Goal: Task Accomplishment & Management: Complete application form

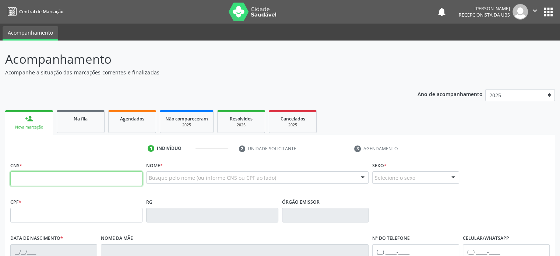
click at [51, 181] on input "text" at bounding box center [76, 178] width 132 height 15
click at [39, 181] on input "text" at bounding box center [76, 178] width 132 height 15
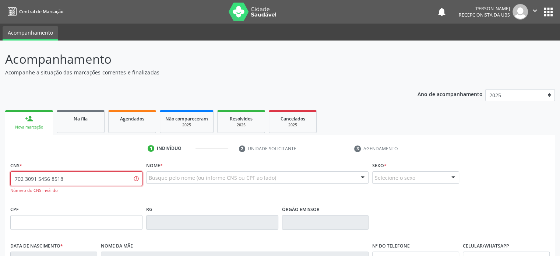
type input "702 3091 5456 8518"
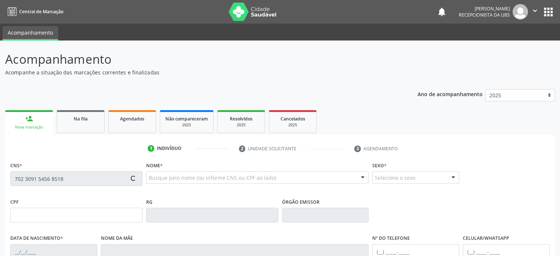
type input "012.706.225-44"
type input "1[DATE]"
type input "[PERSON_NAME]"
type input "[PHONE_NUMBER]"
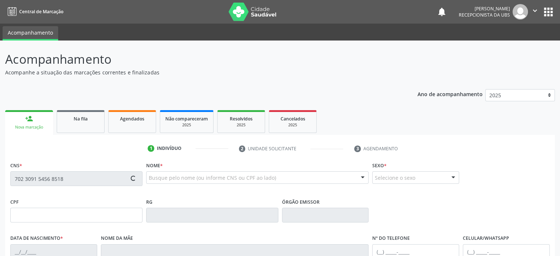
type input "S/N"
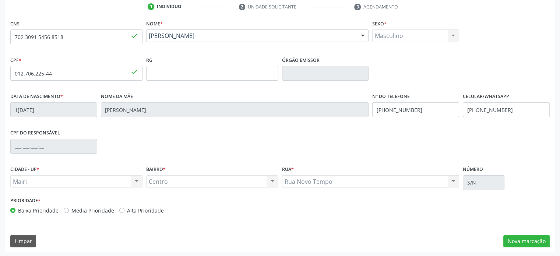
scroll to position [143, 0]
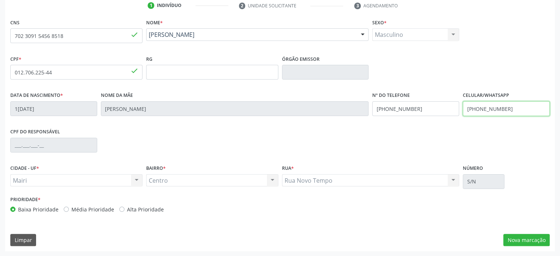
drag, startPoint x: 525, startPoint y: 107, endPoint x: 466, endPoint y: 114, distance: 59.4
click at [466, 114] on input "[PHONE_NUMBER]" at bounding box center [506, 108] width 87 height 15
drag, startPoint x: 424, startPoint y: 110, endPoint x: 374, endPoint y: 111, distance: 49.4
click at [374, 111] on input "[PHONE_NUMBER]" at bounding box center [415, 108] width 87 height 15
click at [470, 107] on input "text" at bounding box center [506, 108] width 87 height 15
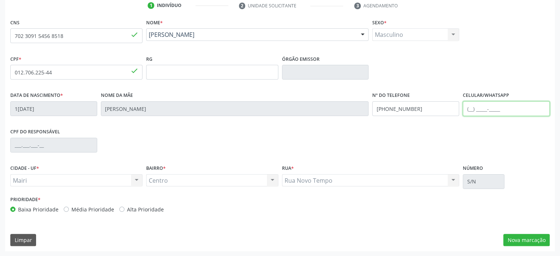
paste input "[PHONE_NUMBER]"
type input "[PHONE_NUMBER]"
click at [535, 238] on button "Nova marcação" at bounding box center [527, 240] width 46 height 13
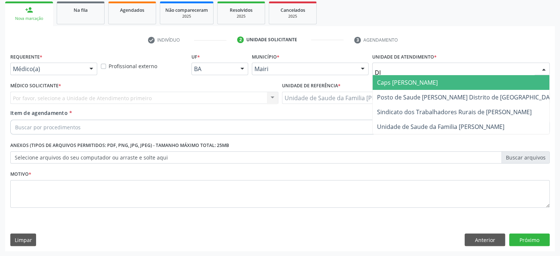
type input "DIL"
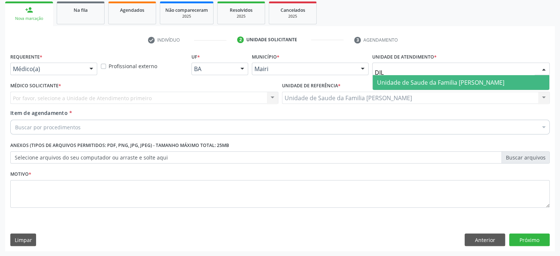
click at [423, 84] on span "Unidade de Saude da Familia [PERSON_NAME]" at bounding box center [440, 82] width 127 height 8
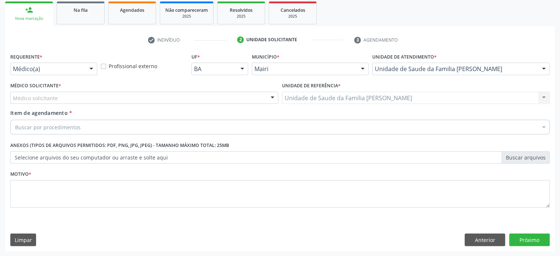
click at [57, 97] on div "Médico solicitante" at bounding box center [144, 98] width 268 height 13
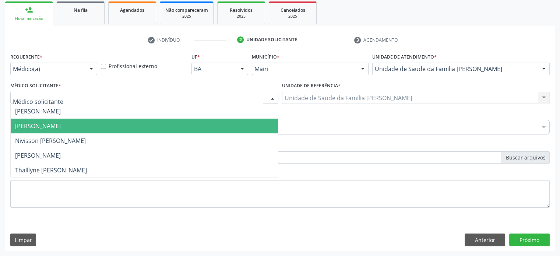
click at [50, 122] on span "[PERSON_NAME]" at bounding box center [38, 126] width 46 height 8
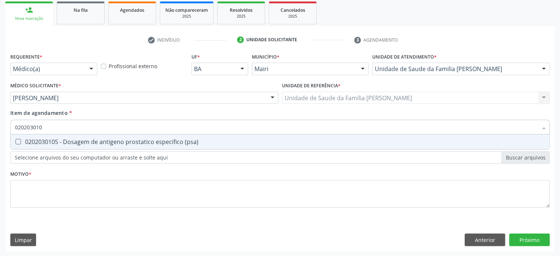
type input "0202030105"
click at [66, 141] on div "0202030105 - Dosagem de antigeno prostatico especifico (psa)" at bounding box center [280, 142] width 530 height 6
checkbox \(psa\) "true"
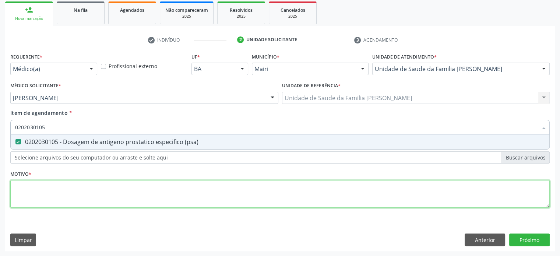
click at [31, 189] on div "Requerente * Médico(a) Médico(a) Enfermeiro(a) Paciente Nenhum resultado encont…" at bounding box center [280, 134] width 540 height 167
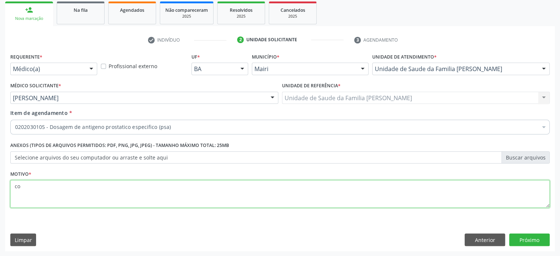
type textarea "c"
type textarea "CONTROLE"
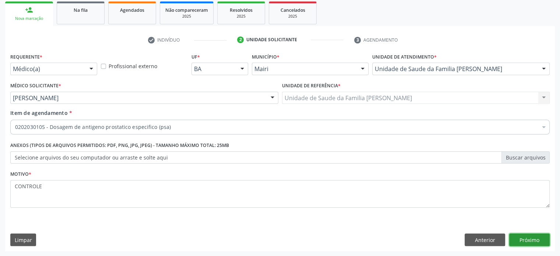
click at [531, 239] on button "Próximo" at bounding box center [530, 240] width 41 height 13
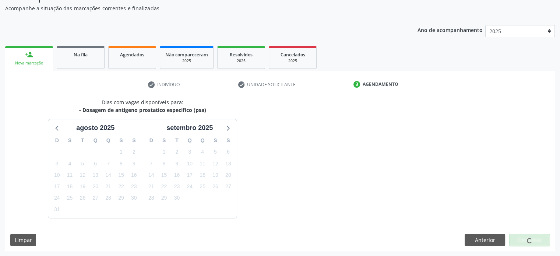
scroll to position [85, 0]
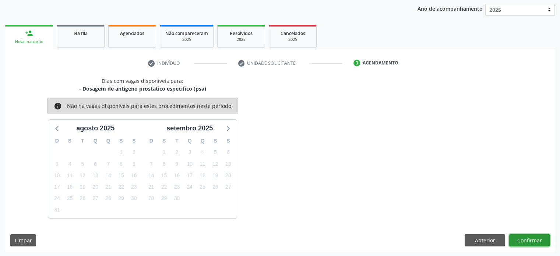
click at [535, 238] on button "Confirmar" at bounding box center [530, 240] width 41 height 13
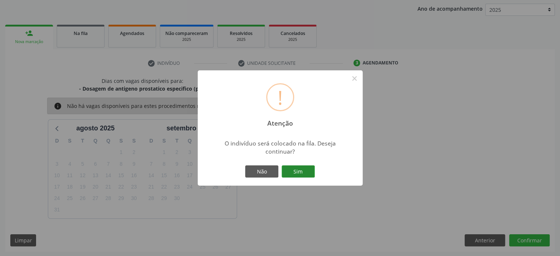
click at [309, 175] on button "Sim" at bounding box center [298, 171] width 33 height 13
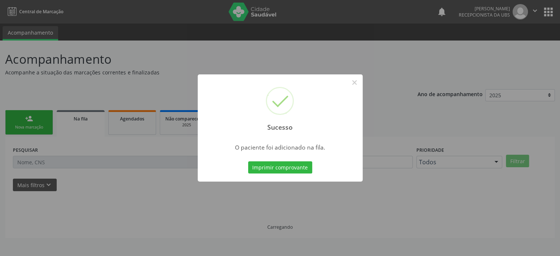
scroll to position [0, 0]
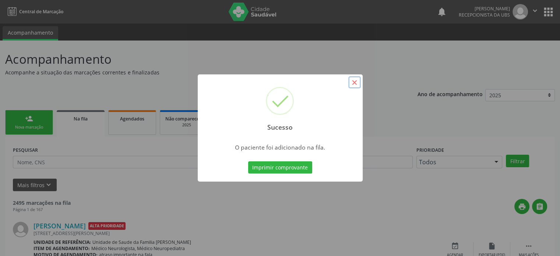
click at [354, 83] on button "×" at bounding box center [355, 82] width 13 height 13
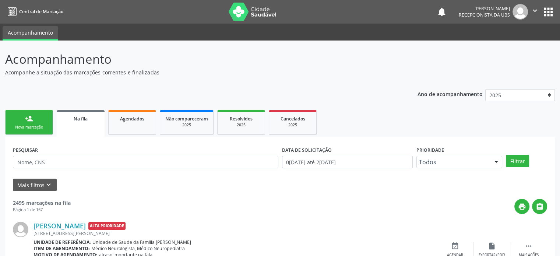
click at [28, 122] on div "person_add" at bounding box center [29, 119] width 8 height 8
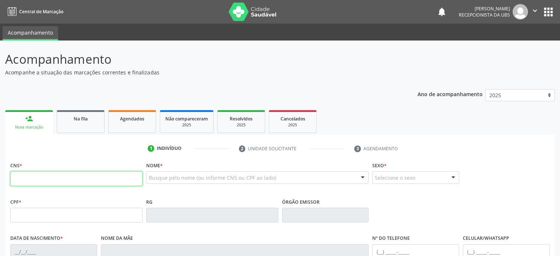
click at [32, 176] on input "text" at bounding box center [76, 178] width 132 height 15
type input "709 0028 6110 6210"
type input "2[DATE]"
type input "[PERSON_NAME]"
type input "[PHONE_NUMBER]"
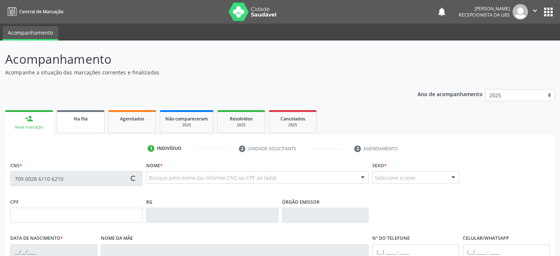
type input "[PHONE_NUMBER]"
type input "053.728.515-62"
type input "59"
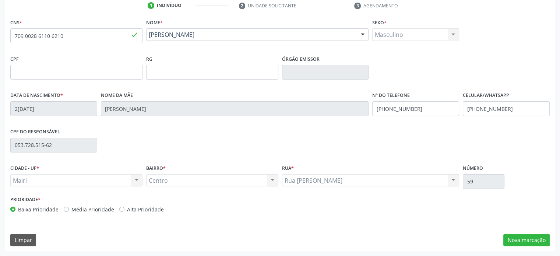
scroll to position [143, 0]
click at [83, 210] on label "Média Prioridade" at bounding box center [92, 210] width 43 height 8
click at [69, 210] on input "Média Prioridade" at bounding box center [66, 209] width 5 height 7
radio input "true"
click at [533, 239] on button "Nova marcação" at bounding box center [527, 240] width 46 height 13
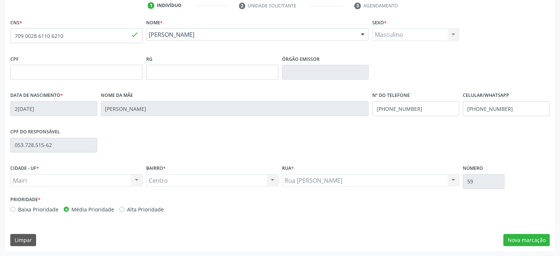
scroll to position [109, 0]
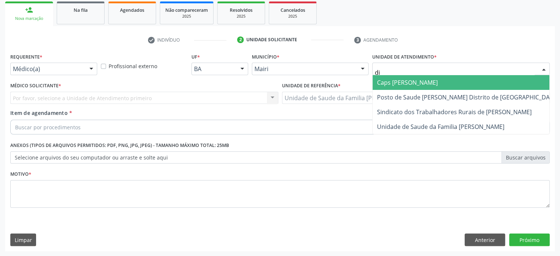
type input "dil"
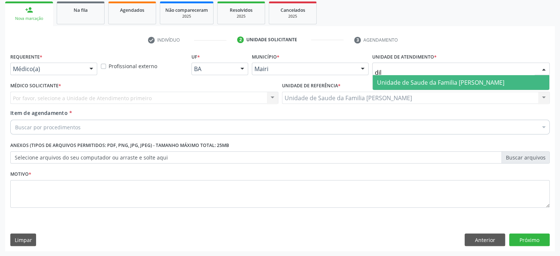
click at [413, 77] on span "Unidade de Saude da Familia [PERSON_NAME]" at bounding box center [461, 82] width 177 height 15
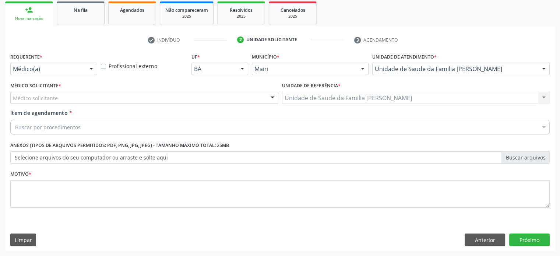
click at [62, 98] on div "Médico solicitante" at bounding box center [144, 98] width 268 height 13
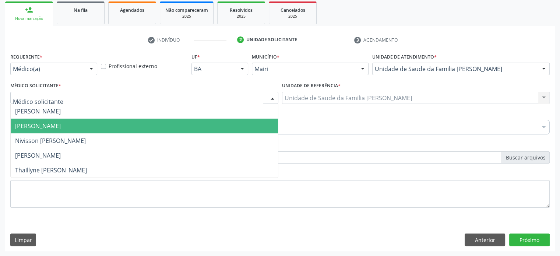
click at [57, 123] on span "[PERSON_NAME]" at bounding box center [38, 126] width 46 height 8
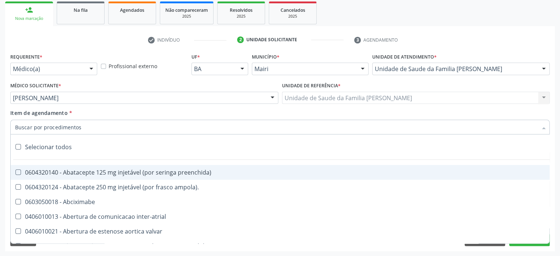
paste input "225270"
type input "225270"
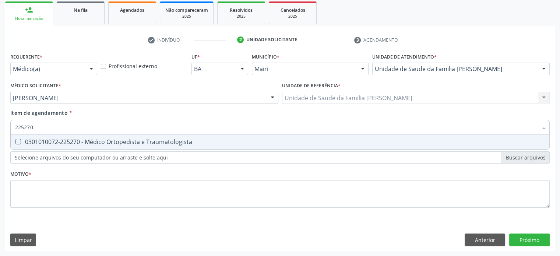
click at [29, 145] on div "0301010072-225270 - Médico Ortopedista e Traumatologista" at bounding box center [280, 142] width 530 height 6
checkbox Traumatologista "true"
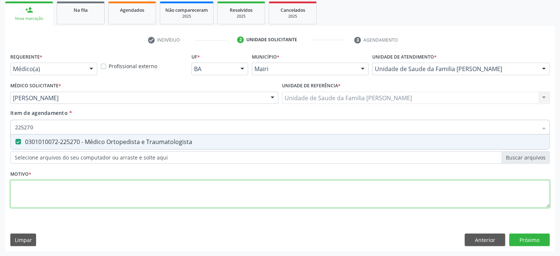
click at [22, 190] on div "Requerente * Médico(a) Médico(a) Enfermeiro(a) Paciente Nenhum resultado encont…" at bounding box center [280, 134] width 540 height 167
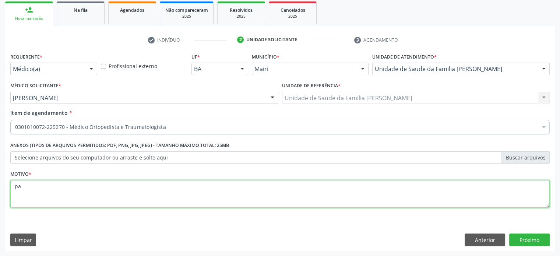
type textarea "p"
type textarea "PACIENTE COM MAL FORMAÇÃO NO TORAX"
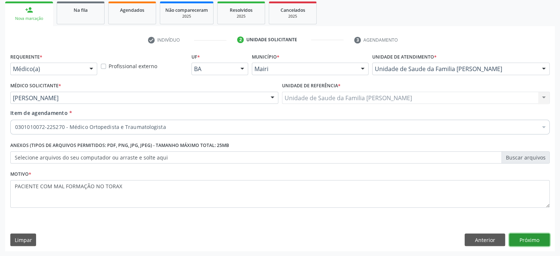
click at [535, 238] on button "Próximo" at bounding box center [530, 240] width 41 height 13
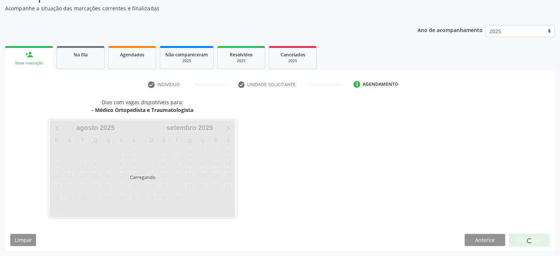
scroll to position [85, 0]
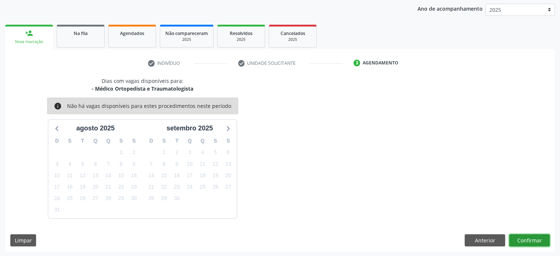
click at [535, 240] on button "Confirmar" at bounding box center [530, 240] width 41 height 13
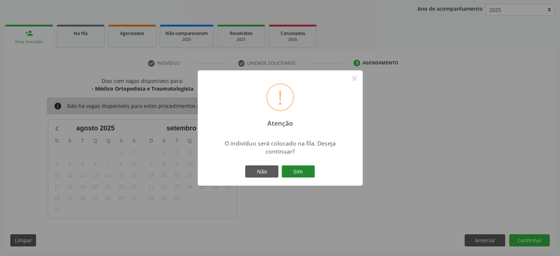
click at [301, 171] on button "Sim" at bounding box center [298, 171] width 33 height 13
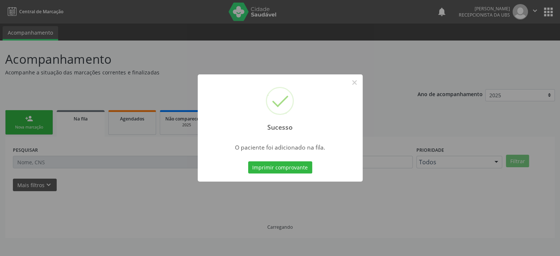
scroll to position [0, 0]
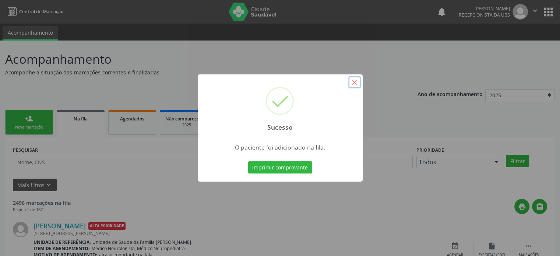
click at [353, 83] on button "×" at bounding box center [355, 82] width 13 height 13
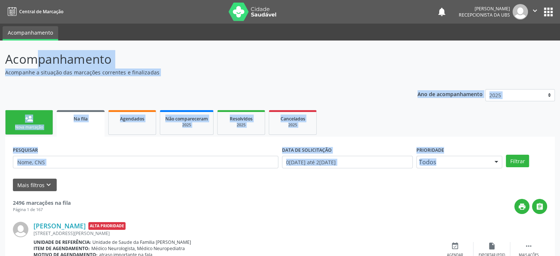
drag, startPoint x: 5, startPoint y: 58, endPoint x: 381, endPoint y: 189, distance: 398.7
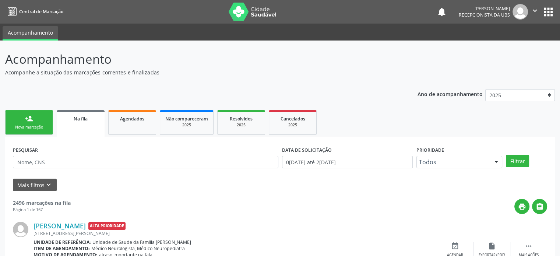
click at [32, 123] on link "person_add Nova marcação" at bounding box center [29, 122] width 48 height 25
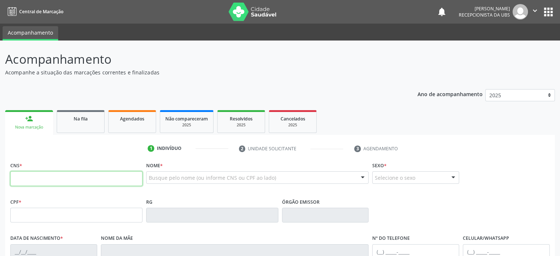
click at [25, 178] on input "text" at bounding box center [76, 178] width 132 height 15
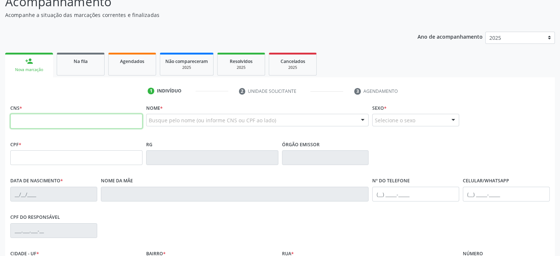
scroll to position [74, 0]
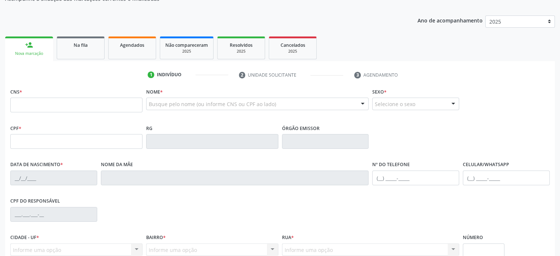
click at [393, 217] on div "CPF do responsável" at bounding box center [279, 214] width 543 height 36
click at [65, 107] on input "text" at bounding box center [76, 105] width 132 height 15
click at [59, 107] on input "text" at bounding box center [76, 105] width 132 height 15
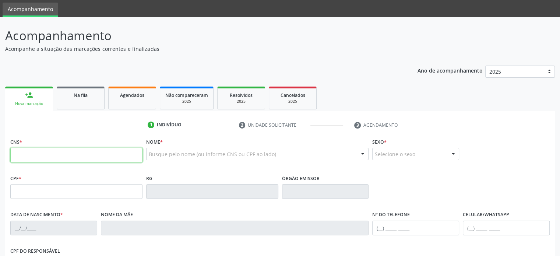
scroll to position [0, 0]
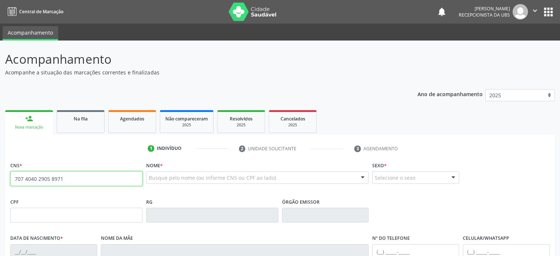
type input "707 4040 2905 8971"
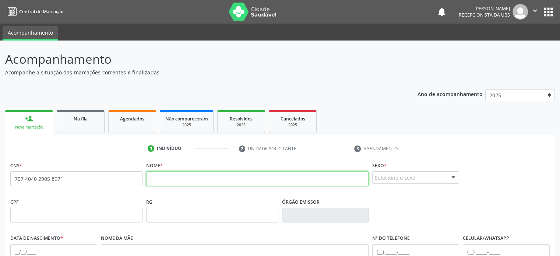
click at [178, 178] on input "text" at bounding box center [257, 178] width 223 height 15
type input "[PERSON_NAME]"
click at [454, 176] on div at bounding box center [453, 178] width 11 height 13
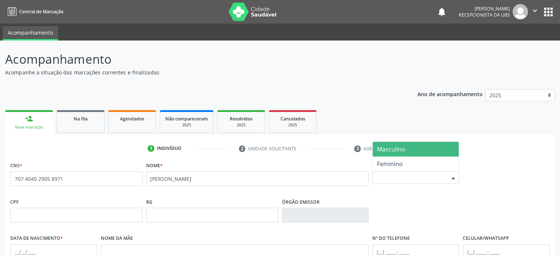
click at [423, 147] on span "Masculino" at bounding box center [416, 149] width 86 height 15
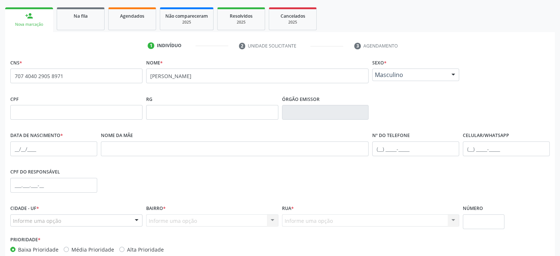
scroll to position [111, 0]
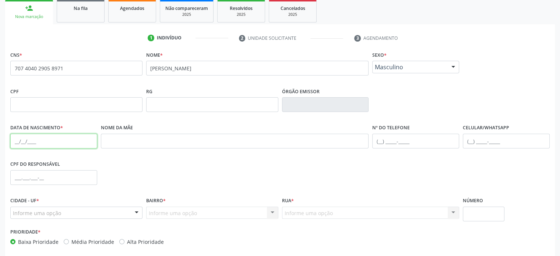
click at [15, 140] on input "text" at bounding box center [53, 141] width 87 height 15
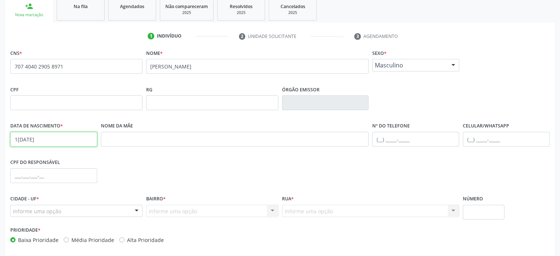
scroll to position [143, 0]
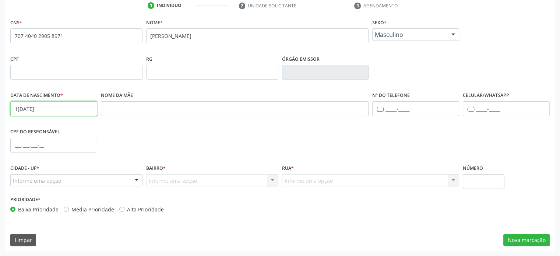
type input "1[DATE]"
click at [380, 109] on input "text" at bounding box center [415, 108] width 87 height 15
drag, startPoint x: 421, startPoint y: 110, endPoint x: 375, endPoint y: 109, distance: 45.7
click at [375, 109] on input "[PHONE_NUMBER]" at bounding box center [415, 108] width 87 height 15
type input "[PHONE_NUMBER]"
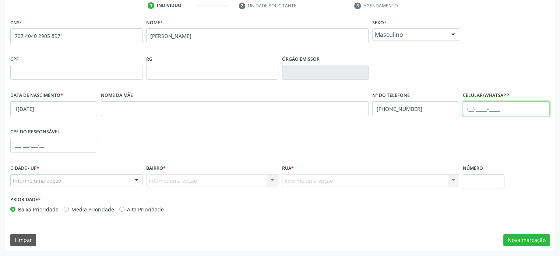
click at [470, 110] on input "text" at bounding box center [506, 108] width 87 height 15
paste input "[PHONE_NUMBER]"
type input "[PHONE_NUMBER]"
click at [82, 208] on label "Média Prioridade" at bounding box center [92, 210] width 43 height 8
click at [69, 208] on input "Média Prioridade" at bounding box center [66, 209] width 5 height 7
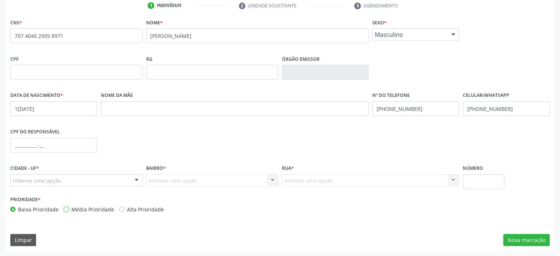
radio input "true"
click at [527, 239] on button "Nova marcação" at bounding box center [527, 240] width 46 height 13
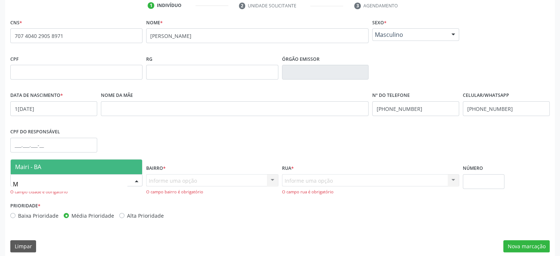
type input "MA"
click at [52, 168] on span "Mairi - BA" at bounding box center [77, 167] width 132 height 15
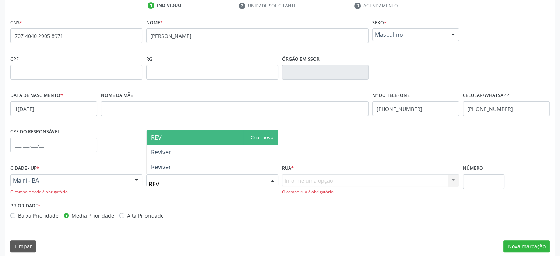
type input "REVI"
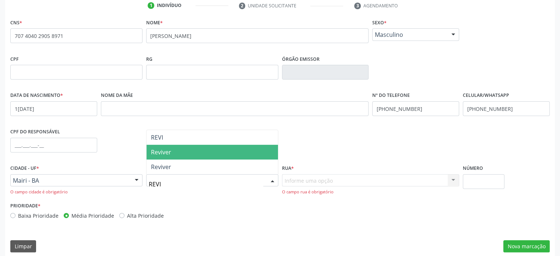
click at [179, 156] on span "Reviver" at bounding box center [213, 152] width 132 height 15
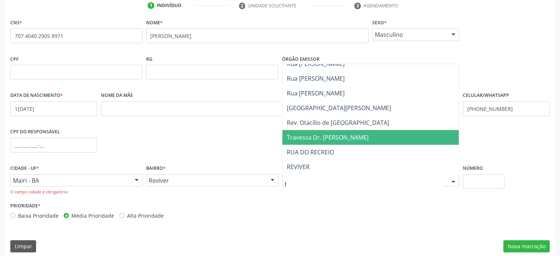
scroll to position [96, 0]
type input "IS"
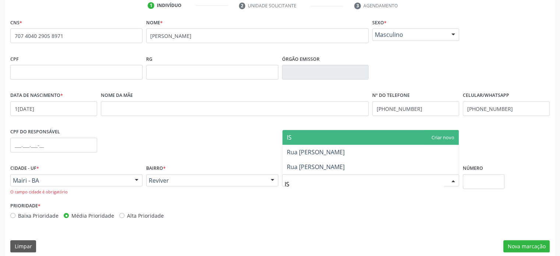
scroll to position [0, 0]
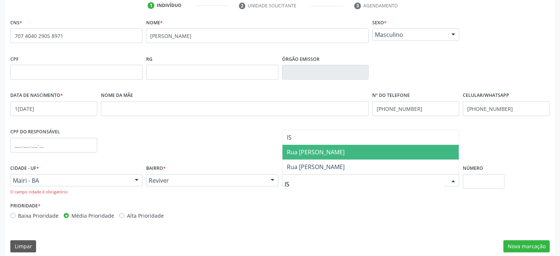
click at [321, 148] on span "Rua [PERSON_NAME]" at bounding box center [316, 152] width 58 height 8
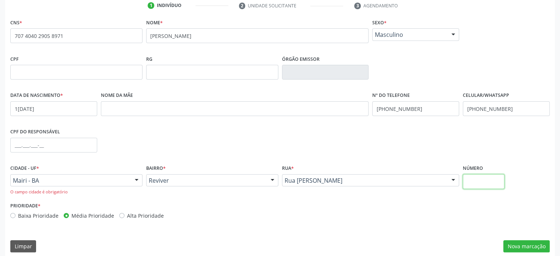
click at [487, 182] on input "text" at bounding box center [484, 181] width 42 height 15
type input "S/N"
click at [542, 244] on button "Nova marcação" at bounding box center [527, 246] width 46 height 13
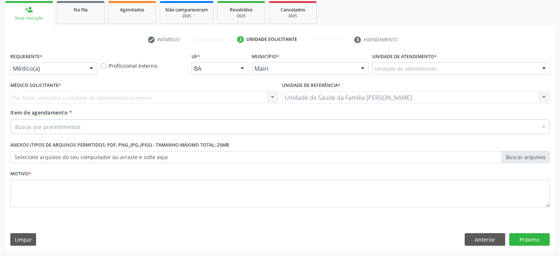
scroll to position [109, 0]
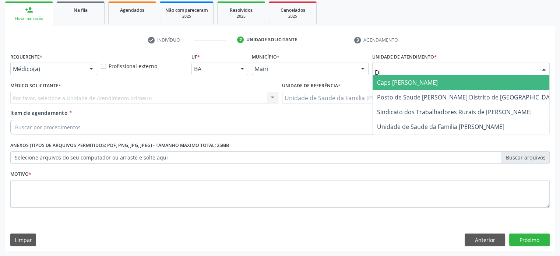
type input "DIL"
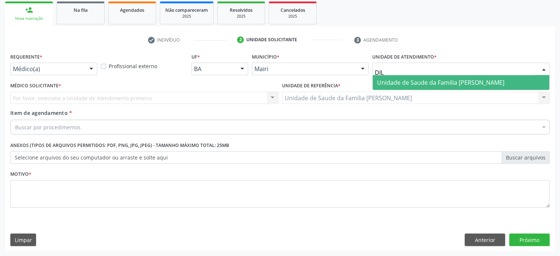
click at [401, 80] on span "Unidade de Saude da Familia [PERSON_NAME]" at bounding box center [440, 82] width 127 height 8
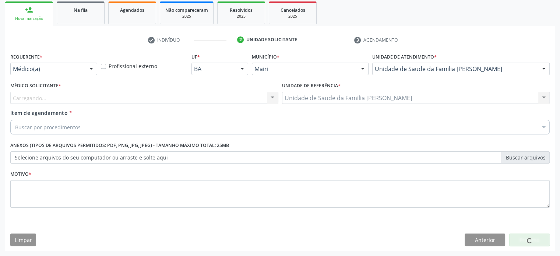
click at [34, 98] on div "Carregando... Nenhum resultado encontrado para: " " Não há nenhuma opção para s…" at bounding box center [144, 98] width 268 height 13
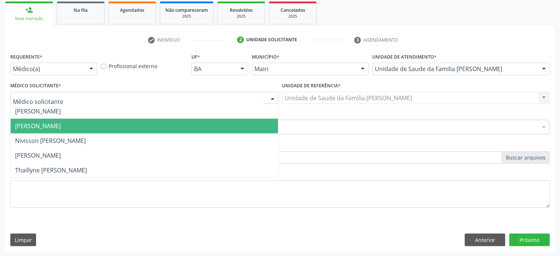
click at [41, 123] on span "[PERSON_NAME]" at bounding box center [38, 126] width 46 height 8
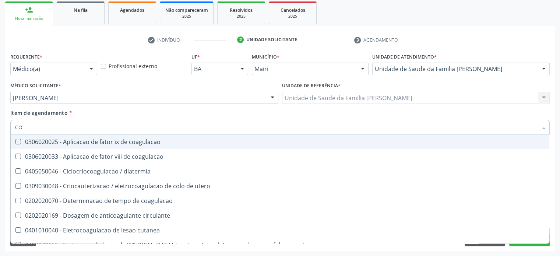
type input "C"
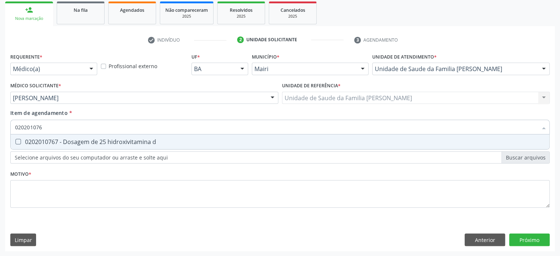
type input "0202010767"
click at [62, 144] on div "0202010767 - Dosagem de 25 hidroxivitamina d" at bounding box center [280, 142] width 530 height 6
checkbox d "true"
drag, startPoint x: 50, startPoint y: 127, endPoint x: 36, endPoint y: 127, distance: 13.6
click at [36, 127] on input "0202010767" at bounding box center [276, 127] width 523 height 15
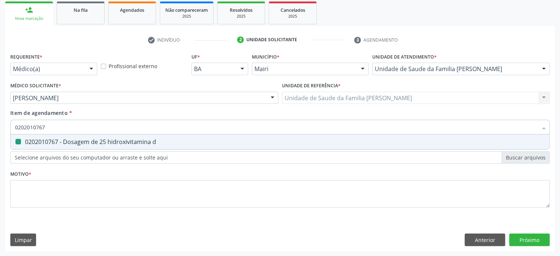
type input "02020106"
checkbox d "false"
type input "0202010600"
click at [34, 141] on div "0202010600 - Dosagem de potassio" at bounding box center [280, 142] width 530 height 6
checkbox potassio "true"
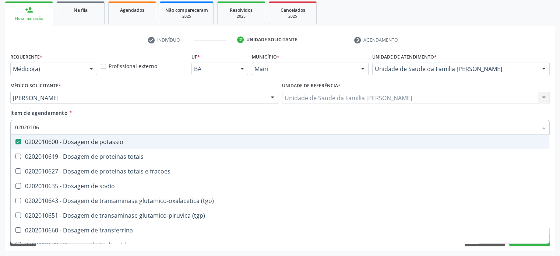
type input "0202010"
checkbox potassio "false"
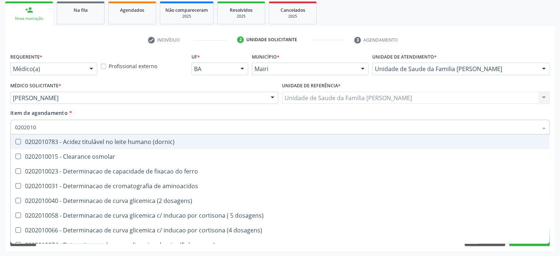
type input "02020106"
checkbox \(dornic\) "true"
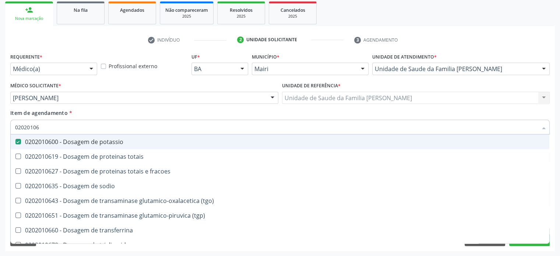
type input "020201063"
checkbox potassio "false"
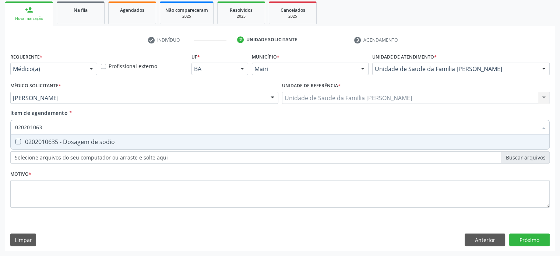
type input "0202010635"
click at [32, 141] on div "0202010635 - Dosagem de sodio" at bounding box center [280, 142] width 530 height 6
checkbox sodio "true"
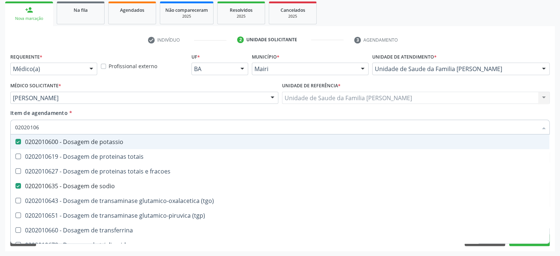
type input "0202010"
checkbox potassio "false"
checkbox sodio "false"
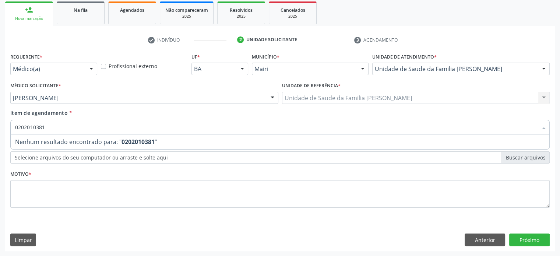
drag, startPoint x: 51, startPoint y: 125, endPoint x: 29, endPoint y: 123, distance: 21.8
click at [29, 123] on input "0202010381" at bounding box center [276, 127] width 523 height 15
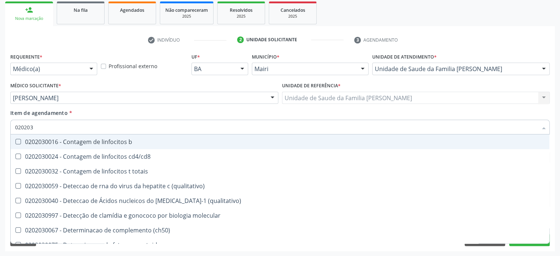
type input "02020"
checkbox anticlamidia "true"
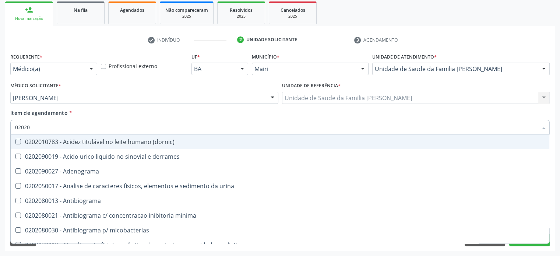
type input "0202"
checkbox d "false"
checkbox etilico "true"
checkbox potassio "false"
checkbox sodio "false"
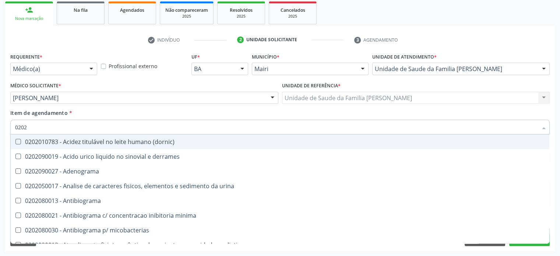
checkbox livre "true"
checkbox troponina "true"
type input "02020"
checkbox hemacias "true"
checkbox d "false"
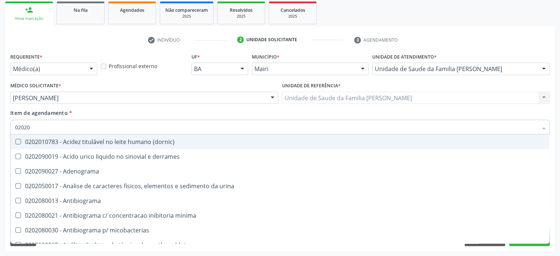
checkbox isomerase-fosfohexose "true"
checkbox muco-proteinas "true"
checkbox potassio "false"
checkbox sodio "false"
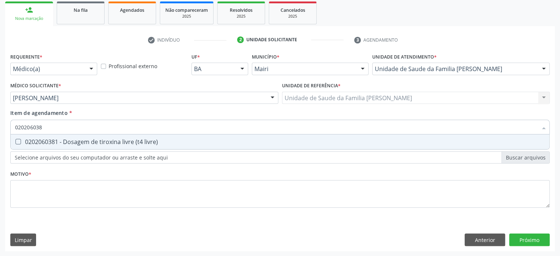
type input "0202060381"
click at [49, 144] on div "0202060381 - Dosagem de tiroxina livre (t4 livre)" at bounding box center [280, 142] width 530 height 6
checkbox livre\) "true"
drag, startPoint x: 63, startPoint y: 128, endPoint x: 4, endPoint y: 126, distance: 58.6
click at [4, 126] on div "Acompanhamento Acompanhe a situação das marcações correntes e finalizadas Relat…" at bounding box center [280, 94] width 560 height 325
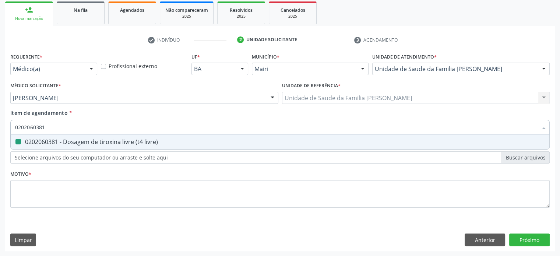
type input "T"
checkbox livre\) "false"
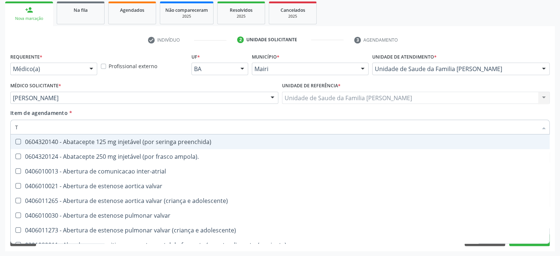
type input "TP"
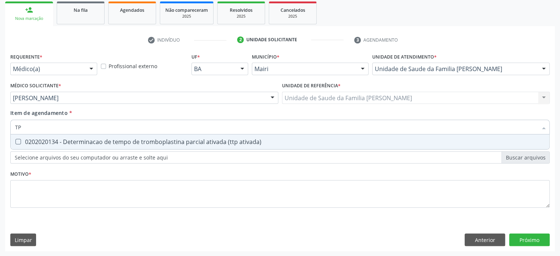
click at [27, 144] on div "0202020134 - Determinacao de tempo de tromboplastina parcial ativada (ttp ativa…" at bounding box center [280, 142] width 530 height 6
checkbox ativada\) "true"
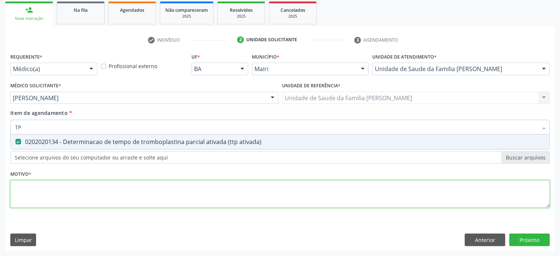
click at [29, 190] on div "Requerente * Médico(a) Médico(a) Enfermeiro(a) Paciente Nenhum resultado encont…" at bounding box center [280, 134] width 540 height 167
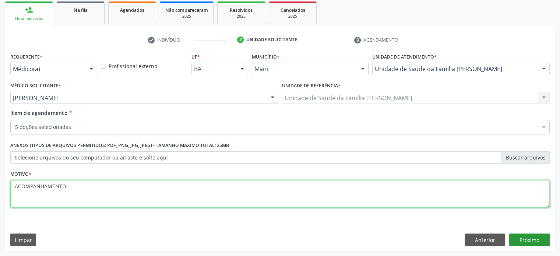
type textarea "ACOMPANHAMENTO"
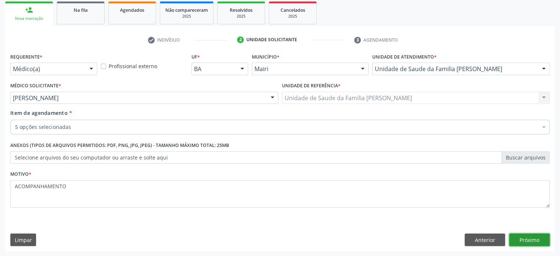
click at [531, 238] on button "Próximo" at bounding box center [530, 240] width 41 height 13
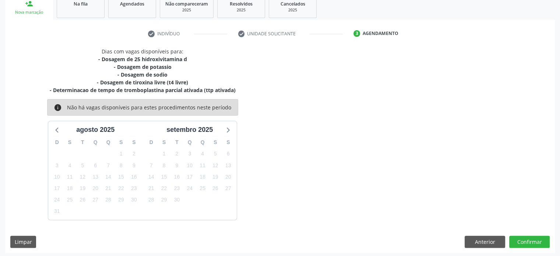
scroll to position [116, 0]
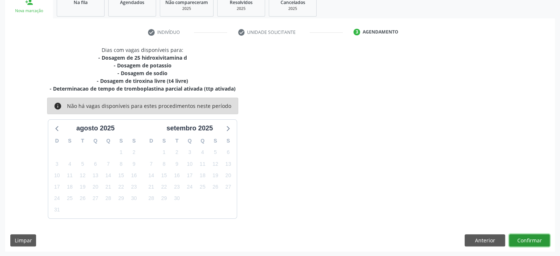
click at [526, 241] on button "Confirmar" at bounding box center [530, 240] width 41 height 13
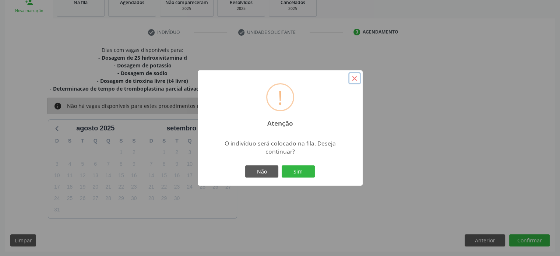
click at [354, 78] on button "×" at bounding box center [355, 78] width 13 height 13
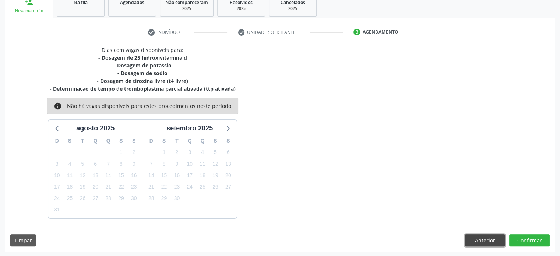
click at [485, 241] on button "Anterior" at bounding box center [485, 240] width 41 height 13
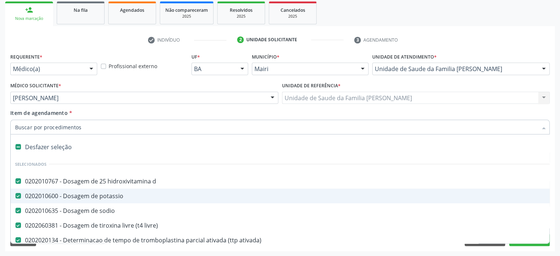
type input "T"
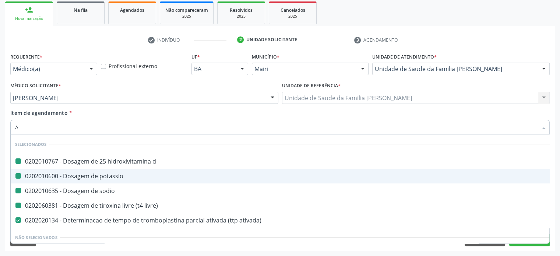
type input "AN"
checkbox d "false"
checkbox potassio "false"
checkbox sodio "false"
checkbox livre\) "false"
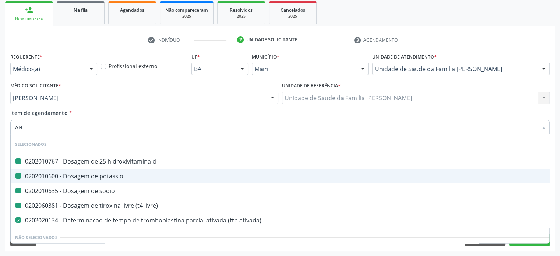
checkbox ativada\) "false"
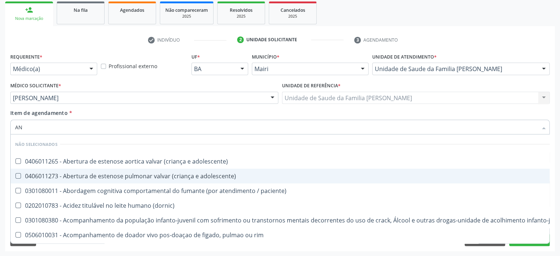
type input "A"
checkbox adolescente\) "true"
checkbox paciente\) "true"
checkbox \(dornic\) "true"
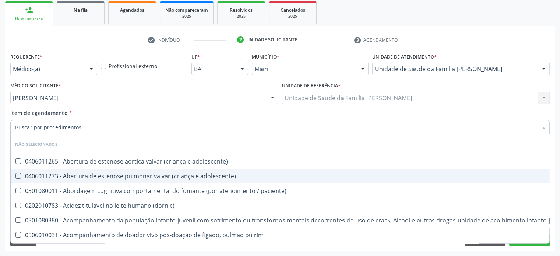
checkbox \(uai\)\ "true"
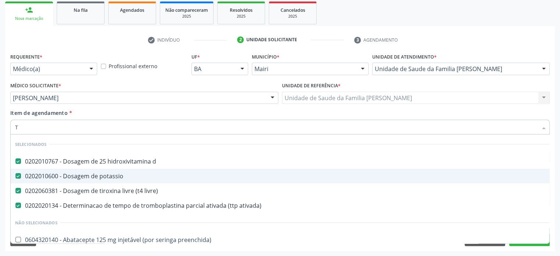
type input "TE"
checkbox livre\) "false"
checkbox ativada\) "false"
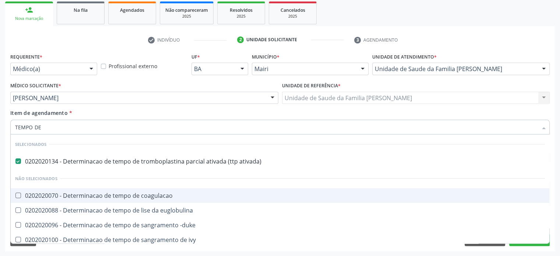
type input "TEMPO DE"
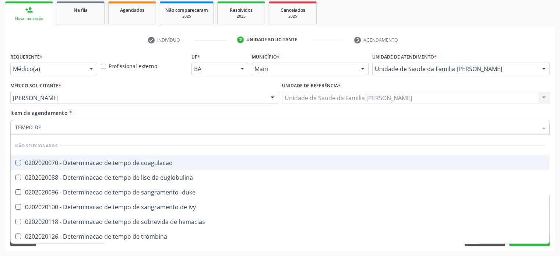
click at [121, 163] on div "0202020070 - Determinacao de tempo de coagulacao" at bounding box center [280, 163] width 530 height 6
checkbox coagulacao "true"
click at [348, 127] on input "TEMPO DE" at bounding box center [276, 127] width 523 height 15
click at [109, 125] on input "TEMPO DE" at bounding box center [276, 127] width 523 height 15
click at [484, 112] on div "Item de agendamento * TEMPO DE Desfazer seleção Selecionados 0202020134 - Deter…" at bounding box center [280, 120] width 540 height 23
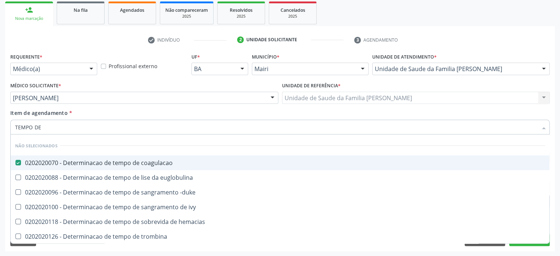
checkbox euglobulina "true"
checkbox ivy "true"
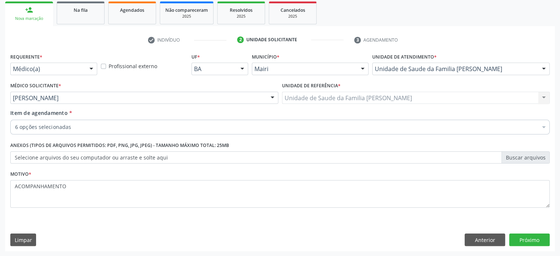
click at [483, 110] on div "Item de agendamento * 6 opções selecionadas Desfazer seleção Selecionados 02020…" at bounding box center [280, 120] width 540 height 23
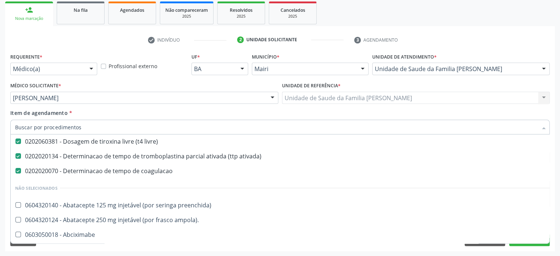
scroll to position [74, 0]
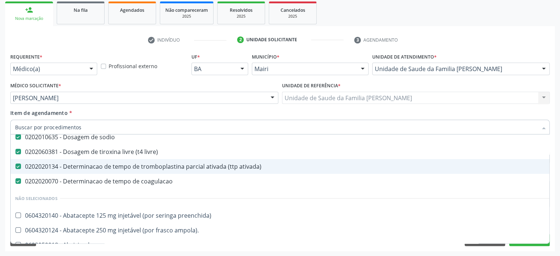
click at [19, 166] on ativada\) at bounding box center [18, 167] width 6 height 6
click at [15, 166] on ativada\) "checkbox" at bounding box center [13, 166] width 5 height 5
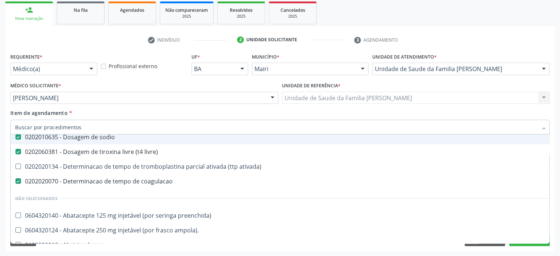
click at [124, 82] on div "Médico Solicitante * [PERSON_NAME] [PERSON_NAME] Nenhum resultado encontrado pa…" at bounding box center [144, 92] width 268 height 24
checkbox ativada\) "true"
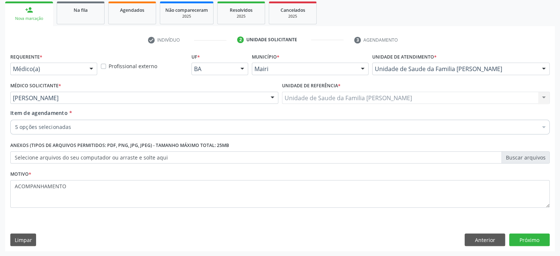
scroll to position [0, 0]
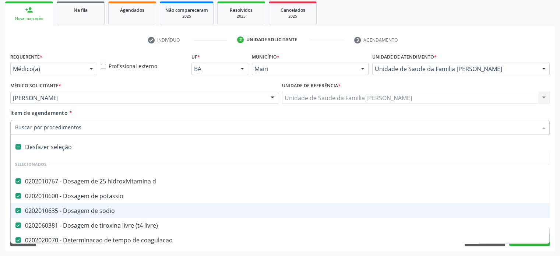
click at [74, 124] on input "Item de agendamento *" at bounding box center [276, 127] width 523 height 15
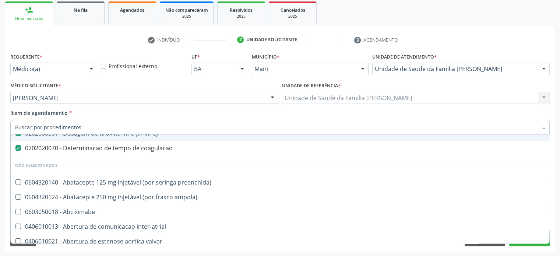
scroll to position [74, 0]
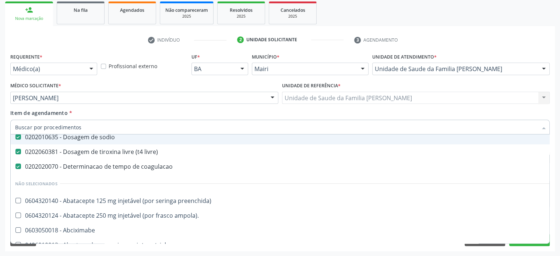
click at [138, 81] on div "Médico Solicitante * [PERSON_NAME] [PERSON_NAME] Nenhum resultado encontrado pa…" at bounding box center [144, 92] width 268 height 24
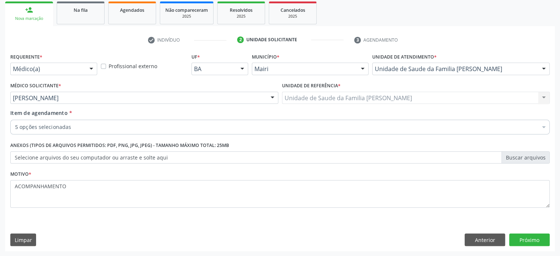
scroll to position [0, 0]
click at [524, 240] on button "Próximo" at bounding box center [530, 240] width 41 height 13
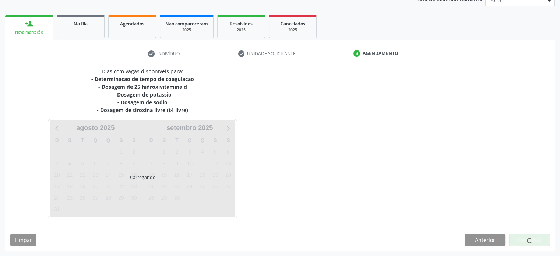
scroll to position [109, 0]
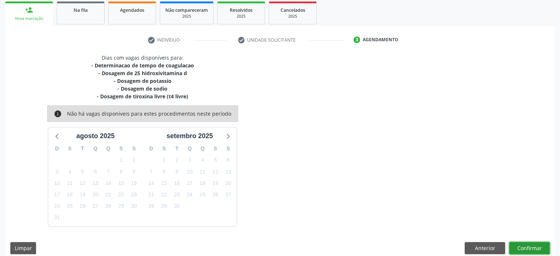
click at [540, 247] on button "Confirmar" at bounding box center [530, 248] width 41 height 13
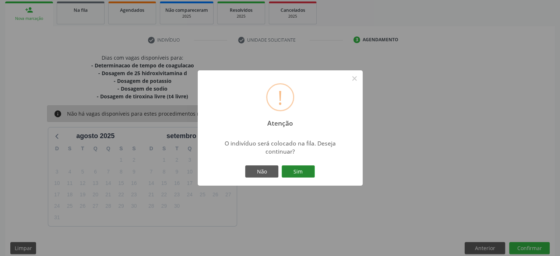
click at [296, 171] on button "Sim" at bounding box center [298, 171] width 33 height 13
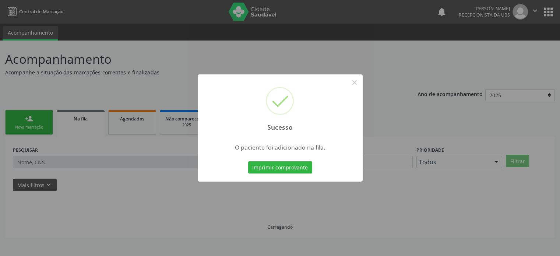
scroll to position [0, 0]
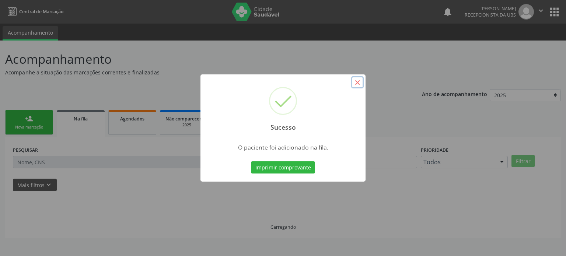
click at [357, 81] on button "×" at bounding box center [357, 82] width 13 height 13
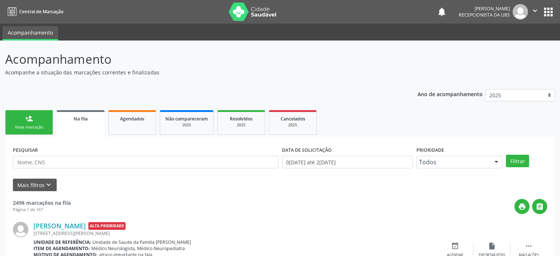
click at [26, 123] on link "person_add Nova marcação" at bounding box center [29, 122] width 48 height 25
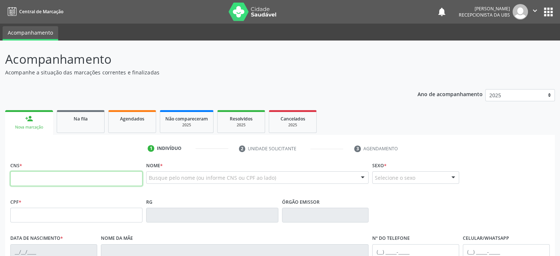
click at [32, 178] on input "text" at bounding box center [76, 178] width 132 height 15
type input "704 2097 1535 2184"
type input "622.822.555-34"
type input "24/03/1969"
type input "Hilda Sousa Lima"
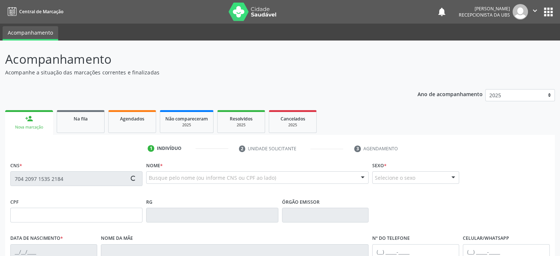
type input "(74) 99958-2235"
type input "(74) 99938-4284"
type input "005.423.635-50"
type input "84"
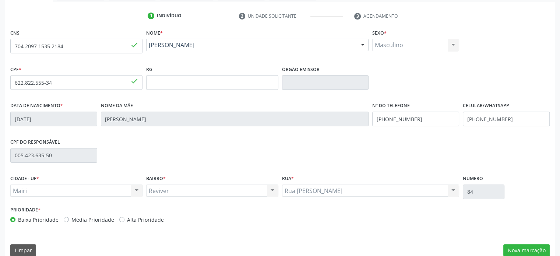
scroll to position [143, 0]
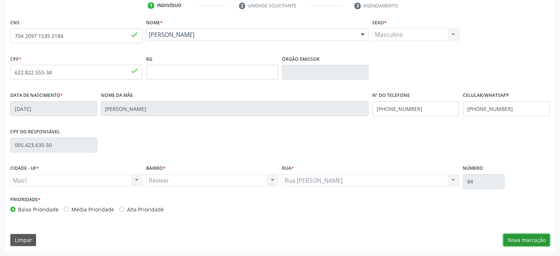
click at [524, 236] on button "Nova marcação" at bounding box center [527, 240] width 46 height 13
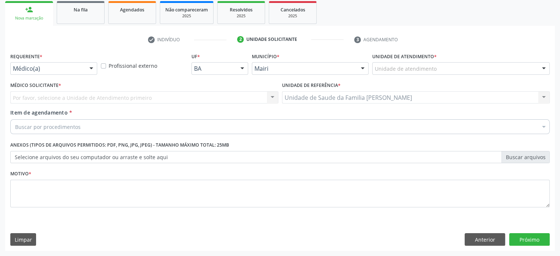
scroll to position [109, 0]
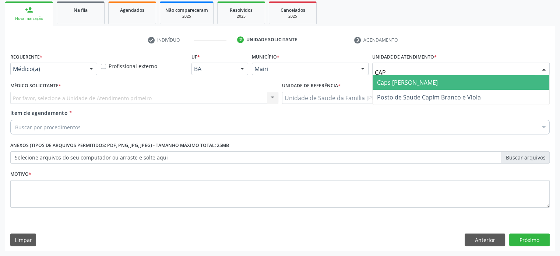
type input "CAPS"
click at [410, 84] on span "Caps [PERSON_NAME]" at bounding box center [407, 82] width 61 height 8
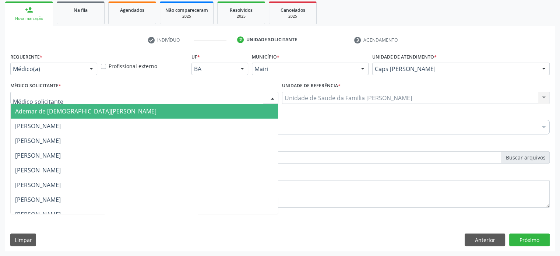
click at [77, 97] on div at bounding box center [144, 98] width 268 height 13
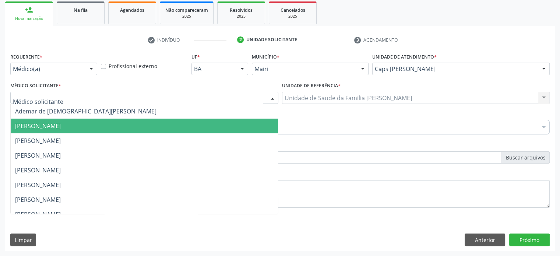
click at [61, 126] on span "Arthur Pinto Silva" at bounding box center [38, 126] width 46 height 8
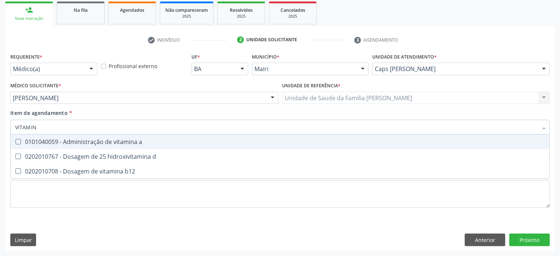
type input "VITAMINA"
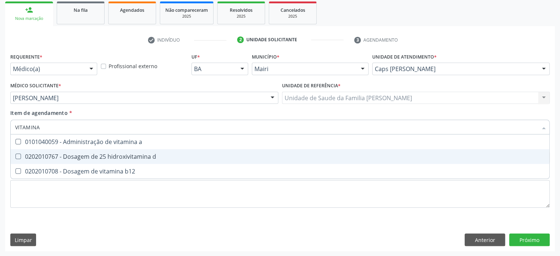
click at [97, 157] on div "0202010767 - Dosagem de 25 hidroxivitamina d" at bounding box center [280, 157] width 530 height 6
checkbox d "true"
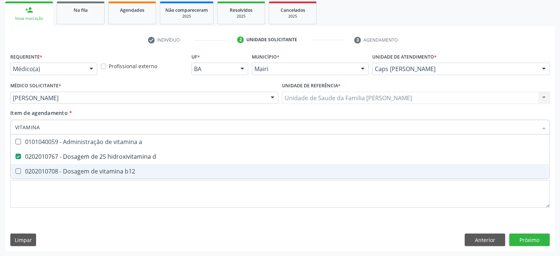
click at [98, 172] on div "0202010708 - Dosagem de vitamina b12" at bounding box center [280, 171] width 530 height 6
checkbox b12 "true"
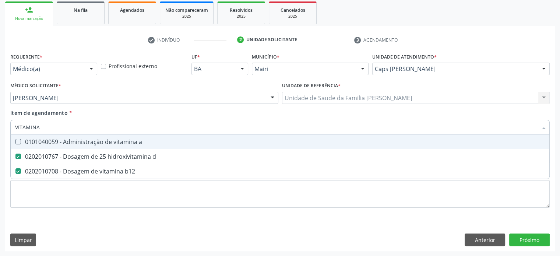
click at [94, 142] on div "0101040059 - Administração de vitamina a" at bounding box center [280, 142] width 530 height 6
checkbox link "true"
drag, startPoint x: 47, startPoint y: 125, endPoint x: 12, endPoint y: 128, distance: 35.5
click at [12, 128] on div "VITAMINA" at bounding box center [280, 127] width 540 height 15
type input "T"
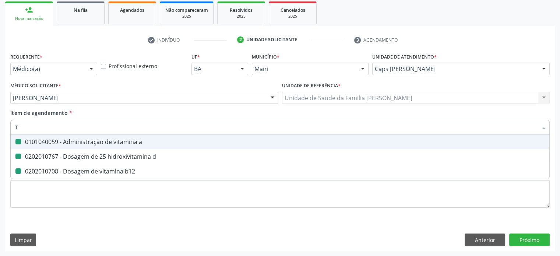
checkbox link "false"
checkbox d "false"
checkbox b12 "false"
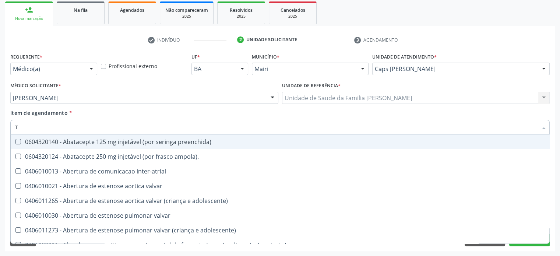
type input "TS"
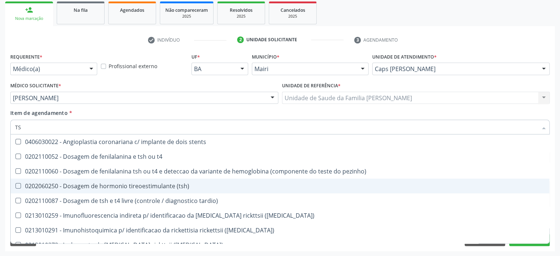
click at [141, 183] on div "0202060250 - Dosagem de hormonio tireoestimulante (tsh)" at bounding box center [280, 186] width 530 height 6
checkbox \(tsh\) "true"
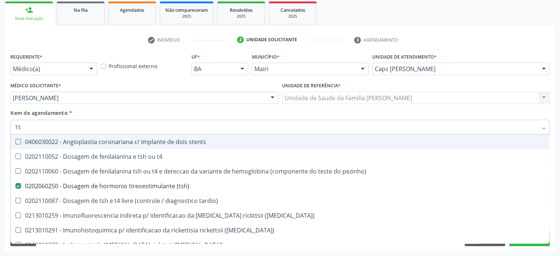
type input "T"
checkbox \(tsh\) "false"
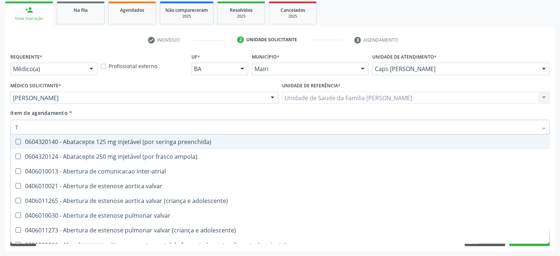
type input "T4"
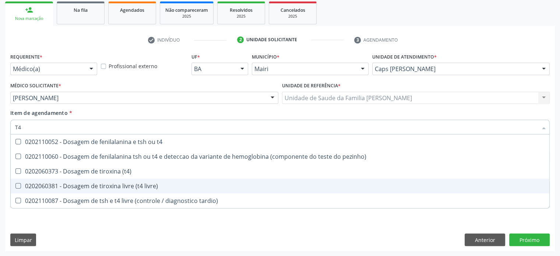
click at [136, 183] on div "0202060381 - Dosagem de tiroxina livre (t4 livre)" at bounding box center [280, 186] width 530 height 6
checkbox livre\) "true"
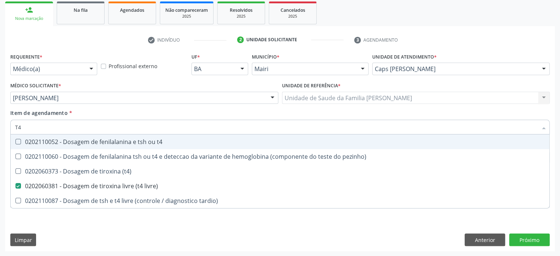
drag, startPoint x: 32, startPoint y: 128, endPoint x: 13, endPoint y: 128, distance: 19.2
click at [13, 128] on div "T4" at bounding box center [280, 127] width 540 height 15
type input "H"
checkbox livre\) "false"
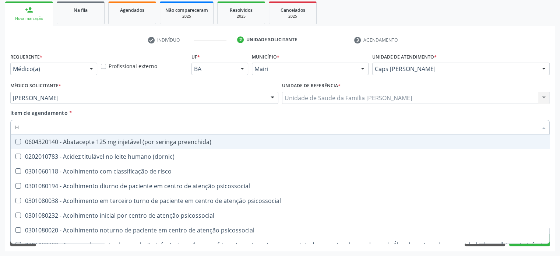
type input "HE"
checkbox d "false"
checkbox \(tsh\) "false"
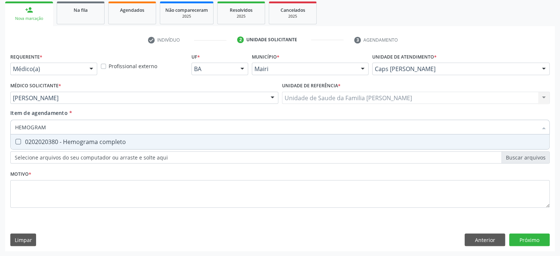
type input "HEMOGRAMA"
click at [26, 142] on div "0202020380 - Hemograma completo" at bounding box center [280, 142] width 530 height 6
checkbox completo "true"
drag, startPoint x: 59, startPoint y: 124, endPoint x: 10, endPoint y: 125, distance: 48.6
click at [10, 125] on div "HEMOGRAMA" at bounding box center [280, 127] width 540 height 15
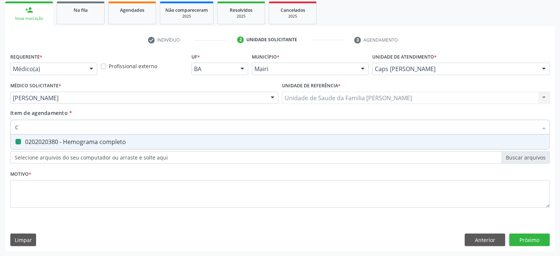
type input "CR"
checkbox completo "false"
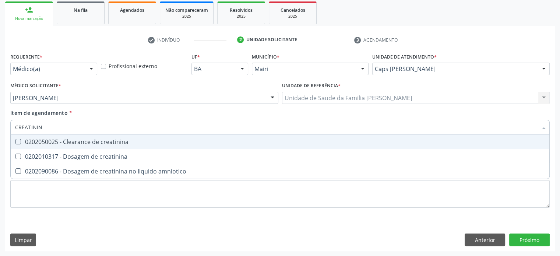
type input "CREATININA"
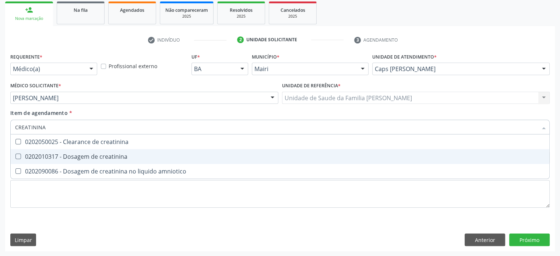
click at [62, 156] on div "0202010317 - Dosagem de creatinina" at bounding box center [280, 157] width 530 height 6
checkbox creatinina "true"
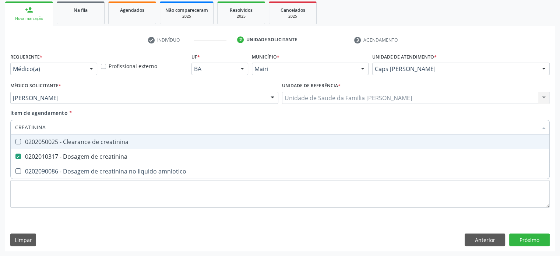
drag, startPoint x: 47, startPoint y: 126, endPoint x: 13, endPoint y: 123, distance: 34.0
click at [13, 123] on div "CREATININA" at bounding box center [280, 127] width 540 height 15
type input "T"
checkbox creatinina "false"
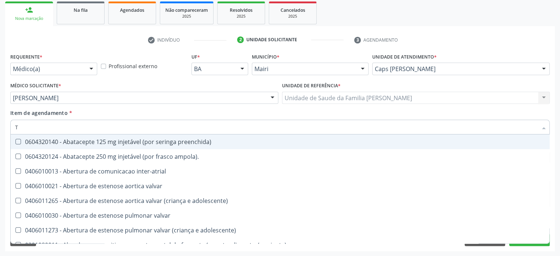
type input "TG"
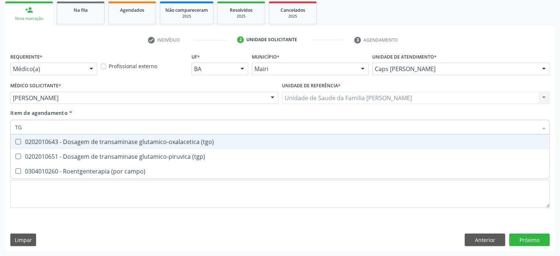
click at [115, 141] on div "0202010643 - Dosagem de transaminase glutamico-oxalacetica (tgo)" at bounding box center [280, 142] width 530 height 6
checkbox \(tgo\) "true"
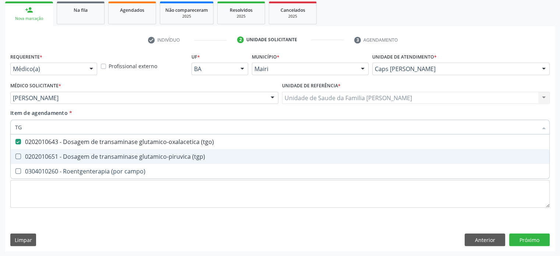
click at [106, 155] on div "0202010651 - Dosagem de transaminase glutamico-piruvica (tgp)" at bounding box center [280, 157] width 530 height 6
checkbox \(tgp\) "true"
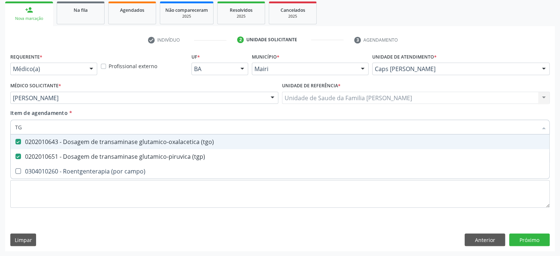
drag, startPoint x: 41, startPoint y: 126, endPoint x: 9, endPoint y: 128, distance: 32.1
click at [10, 128] on div "Item de agendamento * TG Desfazer seleção 0202010643 - Dosagem de transaminase …" at bounding box center [279, 123] width 543 height 28
type input "H"
checkbox \(tgo\) "false"
checkbox \(tgp\) "false"
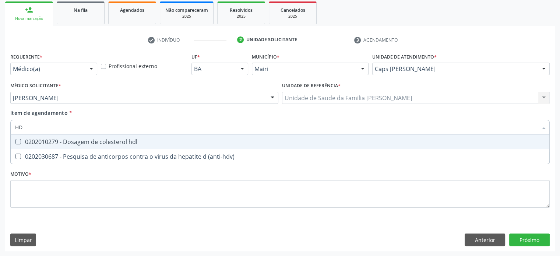
type input "HDL"
click at [61, 141] on div "0202010279 - Dosagem de colesterol hdl" at bounding box center [280, 142] width 530 height 6
checkbox hdl "true"
drag, startPoint x: 34, startPoint y: 126, endPoint x: 9, endPoint y: 124, distance: 25.1
click at [9, 124] on div "Item de agendamento * HDL Desfazer seleção 0202010279 - Dosagem de colesterol h…" at bounding box center [279, 123] width 543 height 28
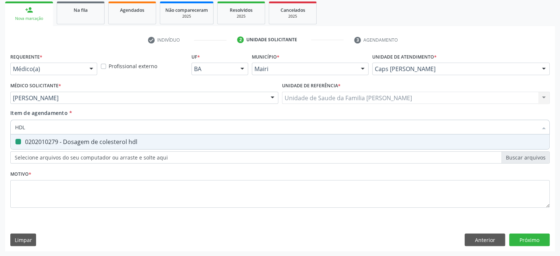
type input "C"
checkbox hdl "false"
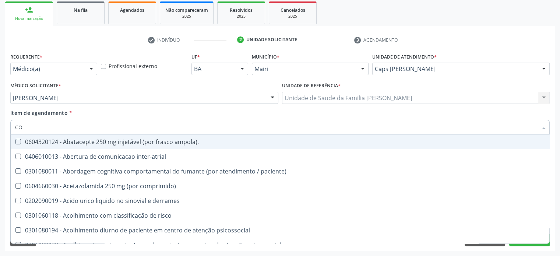
type input "COL"
checkbox vasos\) "true"
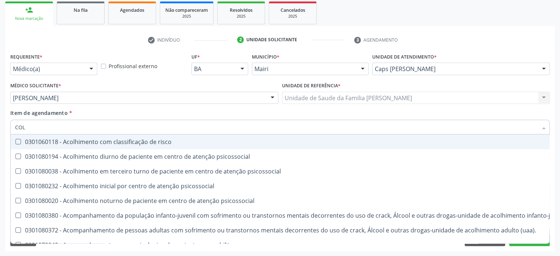
type input "COLE"
checkbox mama "true"
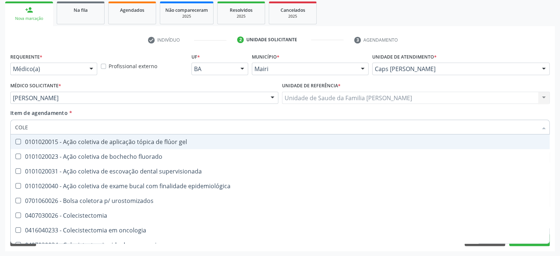
type input "COLES"
checkbox gel "true"
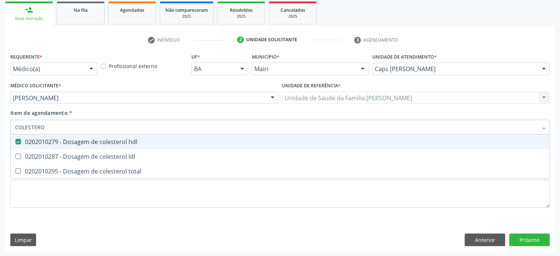
type input "COLESTEROL"
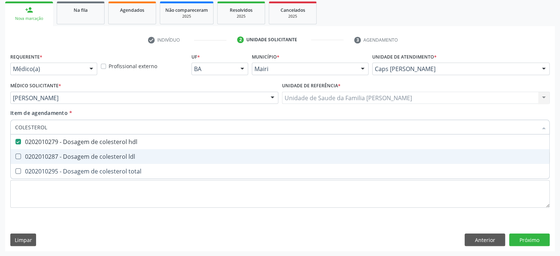
click at [15, 154] on div at bounding box center [14, 157] width 6 height 6
checkbox ldl "true"
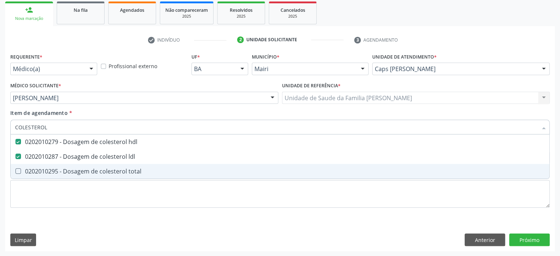
click at [17, 170] on total at bounding box center [18, 171] width 6 height 6
click at [15, 170] on total "checkbox" at bounding box center [13, 171] width 5 height 5
checkbox total "true"
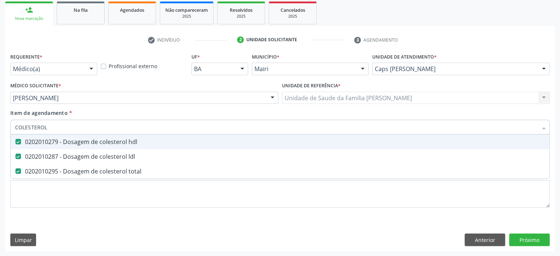
drag, startPoint x: 63, startPoint y: 128, endPoint x: 2, endPoint y: 123, distance: 61.4
click at [2, 123] on div "Acompanhamento Acompanhe a situação das marcações correntes e finalizadas Relat…" at bounding box center [280, 94] width 560 height 325
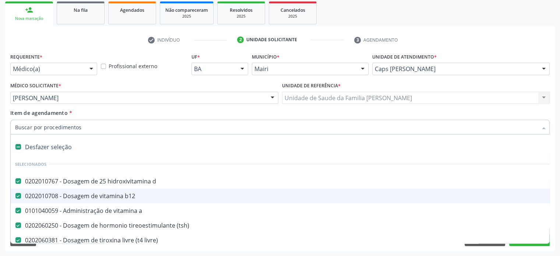
paste input "0202050017"
type input "0202050017"
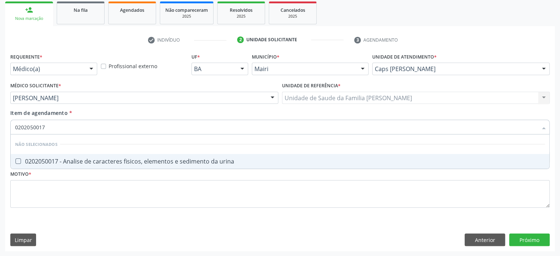
click at [73, 162] on div "0202050017 - Analise de caracteres fisicos, elementos e sedimento da urina" at bounding box center [280, 161] width 530 height 6
checkbox urina "true"
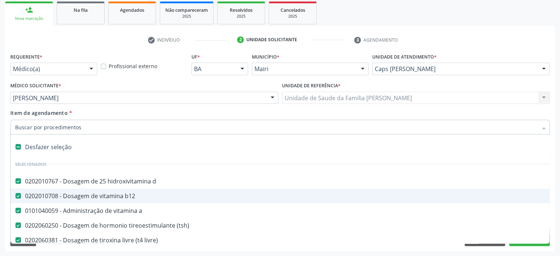
paste input "0202040127"
type input "0202040127"
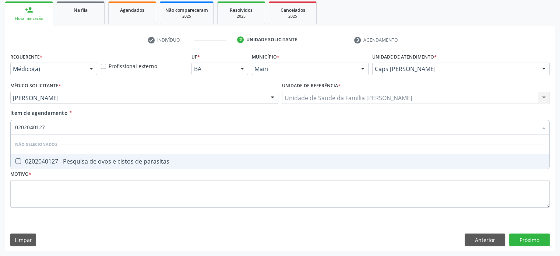
click at [80, 160] on div "0202040127 - Pesquisa de ovos e cistos de parasitas" at bounding box center [280, 161] width 530 height 6
checkbox parasitas "true"
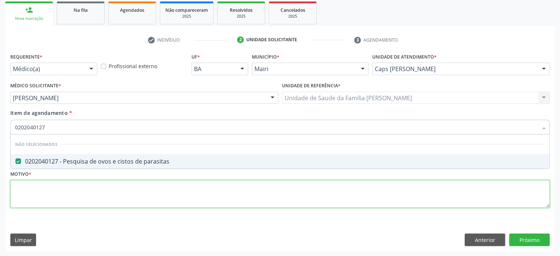
click at [42, 193] on div "Requerente * Médico(a) Médico(a) Enfermeiro(a) Paciente Nenhum resultado encont…" at bounding box center [280, 134] width 540 height 167
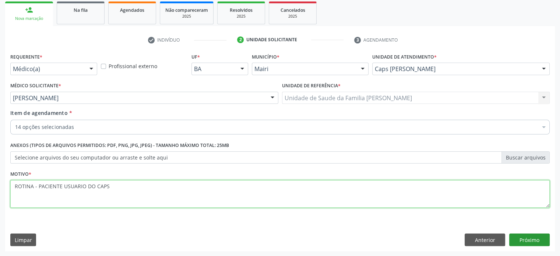
type textarea "ROTINA - PACIENTE USUARIO DO CAPS"
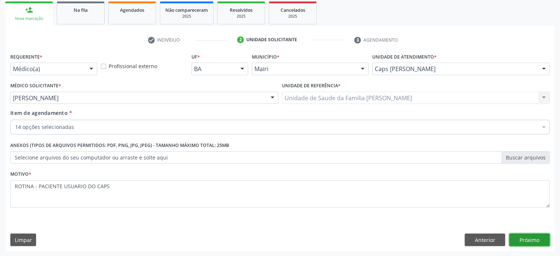
click at [539, 242] on button "Próximo" at bounding box center [530, 240] width 41 height 13
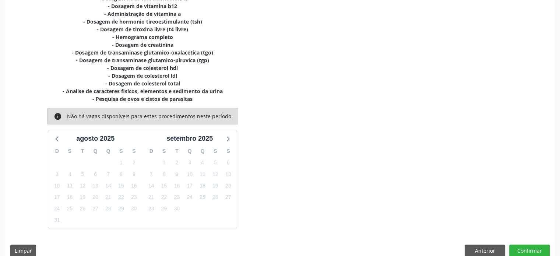
scroll to position [186, 0]
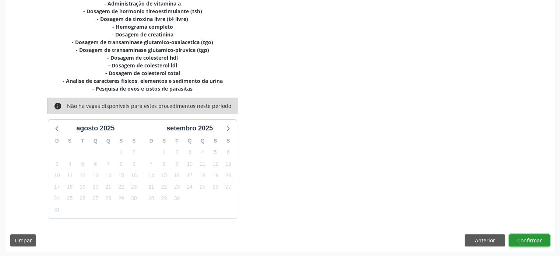
click at [531, 239] on button "Confirmar" at bounding box center [530, 240] width 41 height 13
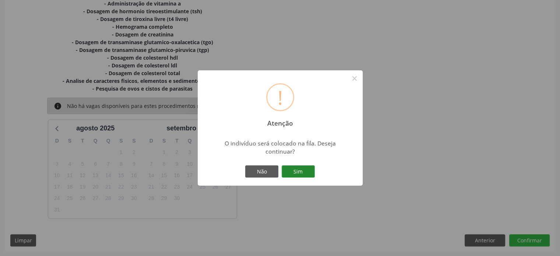
click at [312, 171] on button "Sim" at bounding box center [298, 171] width 33 height 13
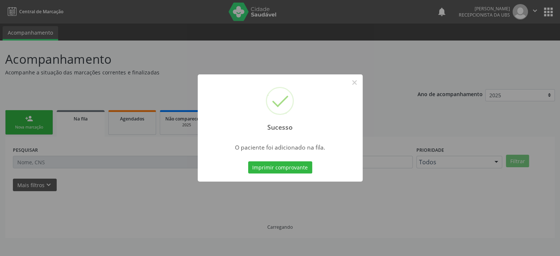
scroll to position [0, 0]
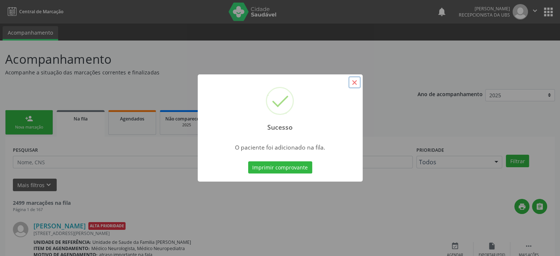
click at [354, 84] on button "×" at bounding box center [355, 82] width 13 height 13
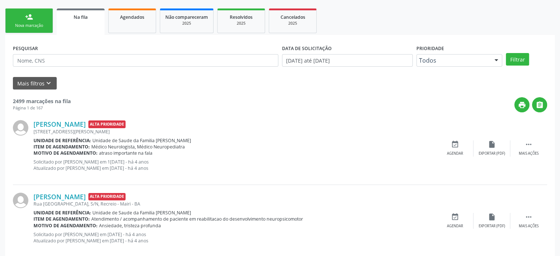
scroll to position [111, 0]
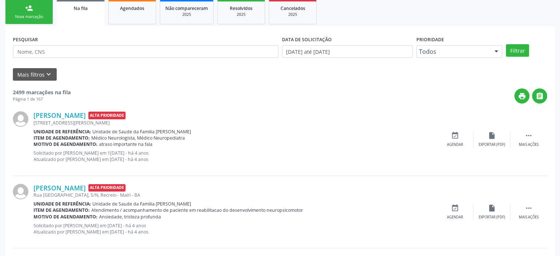
click at [29, 20] on link "person_add Nova marcação" at bounding box center [29, 12] width 48 height 25
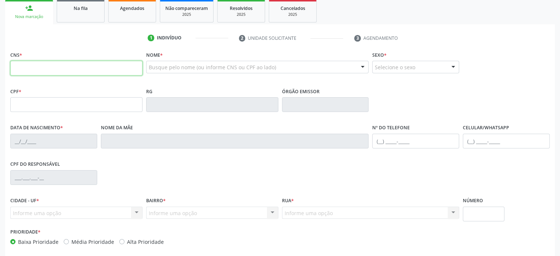
click at [33, 74] on input "text" at bounding box center [76, 68] width 132 height 15
click at [37, 68] on input "text" at bounding box center [76, 68] width 132 height 15
type input "700 0062 7578 1402"
type input "115.224.055-26"
type input "11/09/1991"
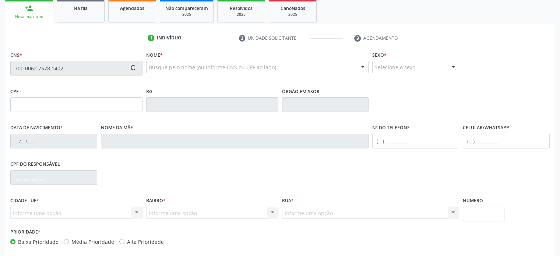
type input "Soneide Santos Lima"
type input "(74) 9994-2933"
type input "(74) 99994-2933"
type input "S/N"
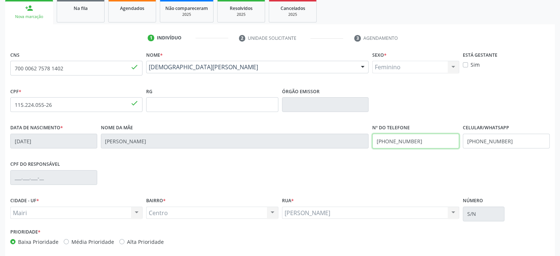
click at [395, 139] on input "(74) 9994-2933" at bounding box center [415, 141] width 87 height 15
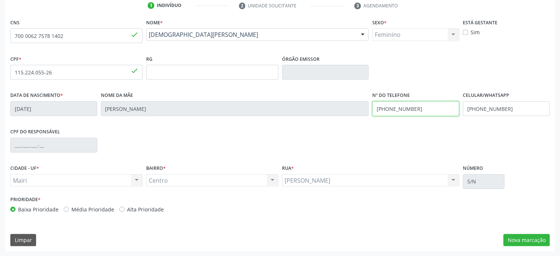
type input "(74) 99994-2933"
drag, startPoint x: 134, startPoint y: 209, endPoint x: 140, endPoint y: 209, distance: 5.9
click at [134, 209] on label "Alta Prioridade" at bounding box center [145, 210] width 37 height 8
click at [125, 209] on input "Alta Prioridade" at bounding box center [121, 209] width 5 height 7
radio input "true"
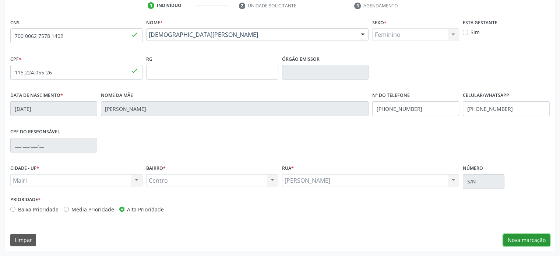
click at [522, 240] on button "Nova marcação" at bounding box center [527, 240] width 46 height 13
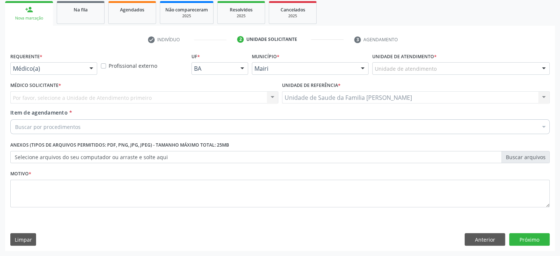
scroll to position [109, 0]
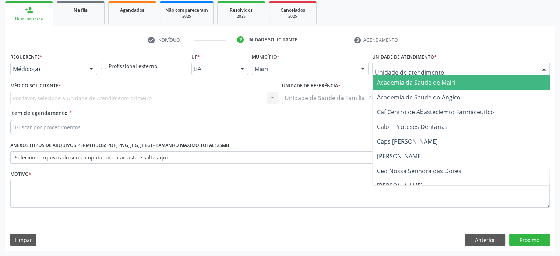
click at [443, 70] on div at bounding box center [461, 69] width 178 height 13
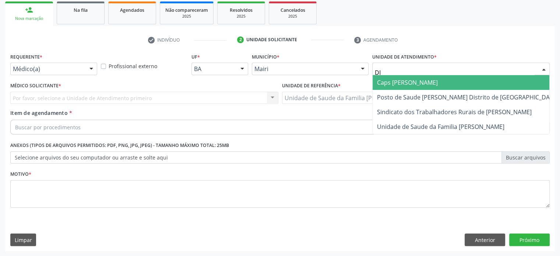
type input "DIL"
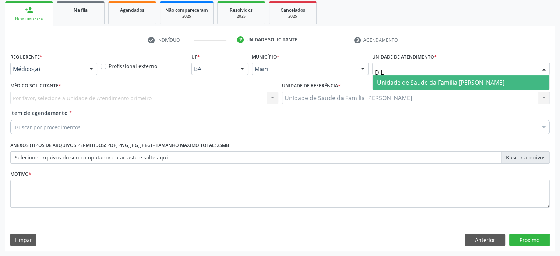
click at [393, 83] on span "Unidade de Saude da Familia [PERSON_NAME]" at bounding box center [440, 82] width 127 height 8
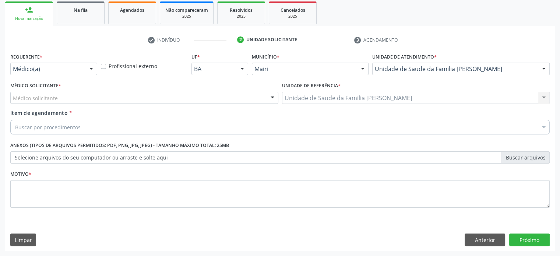
click at [82, 98] on div "Médico solicitante" at bounding box center [144, 98] width 268 height 13
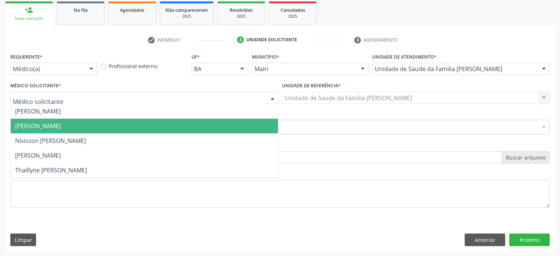
click at [61, 126] on span "[PERSON_NAME]" at bounding box center [38, 126] width 46 height 8
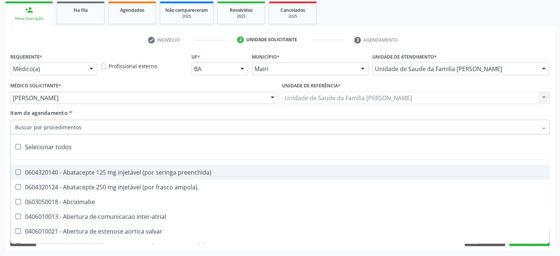
paste input "225250"
type input "225250"
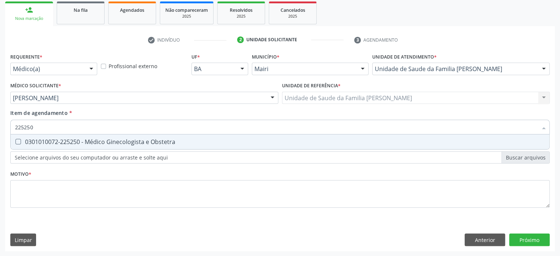
click at [125, 144] on div "0301010072-225250 - Médico Ginecologista e Obstetra" at bounding box center [280, 142] width 530 height 6
checkbox Obstetra "true"
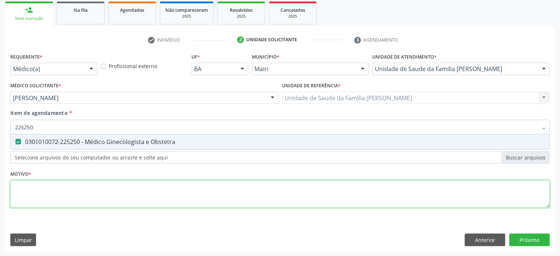
click at [24, 193] on div "Requerente * Médico(a) Médico(a) Enfermeiro(a) Paciente Nenhum resultado encont…" at bounding box center [280, 134] width 540 height 167
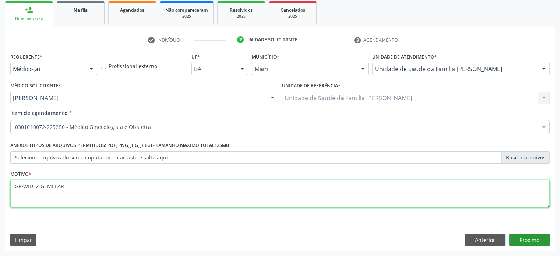
type textarea "GRAVIDEZ GEMELAR"
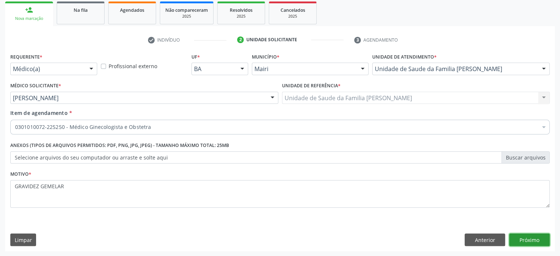
click at [530, 238] on button "Próximo" at bounding box center [530, 240] width 41 height 13
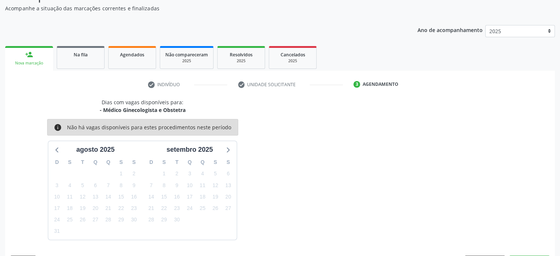
scroll to position [85, 0]
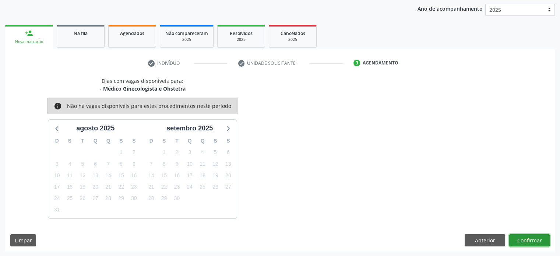
click at [530, 241] on button "Confirmar" at bounding box center [530, 240] width 41 height 13
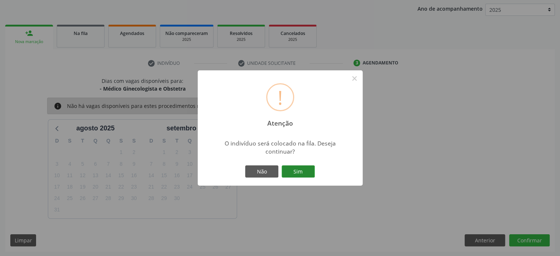
click at [307, 172] on button "Sim" at bounding box center [298, 171] width 33 height 13
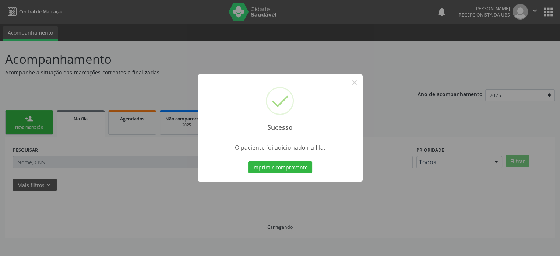
scroll to position [0, 0]
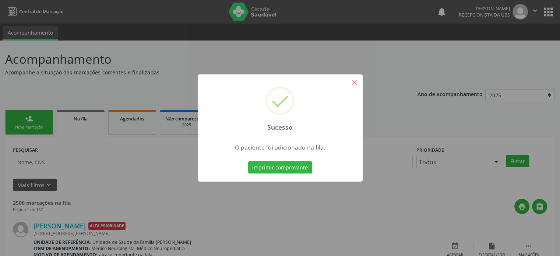
click at [355, 82] on button "×" at bounding box center [355, 82] width 13 height 13
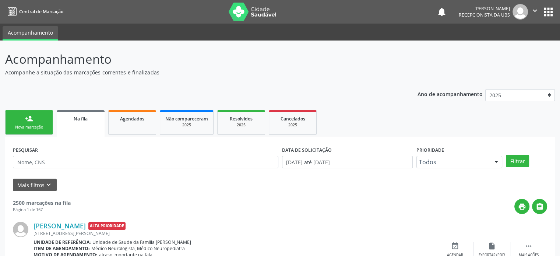
click at [32, 126] on div "Nova marcação" at bounding box center [29, 128] width 37 height 6
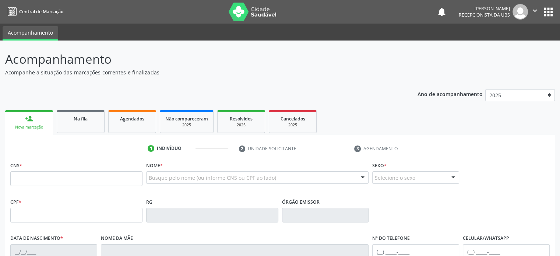
click at [31, 126] on div "Nova marcação" at bounding box center [29, 128] width 38 height 6
click at [18, 179] on input "text" at bounding box center [76, 178] width 132 height 15
type input "700 0062 7578 1402"
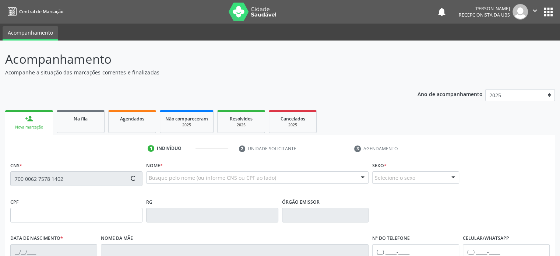
type input "115.224.055-26"
type input "11/09/1991"
type input "Soneide Santos Lima"
type input "(74) 99994-2933"
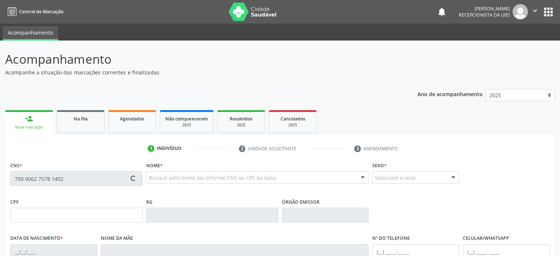
type input "S/N"
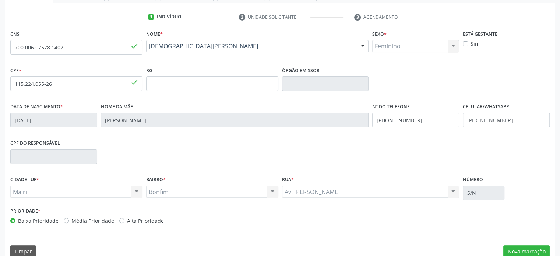
scroll to position [143, 0]
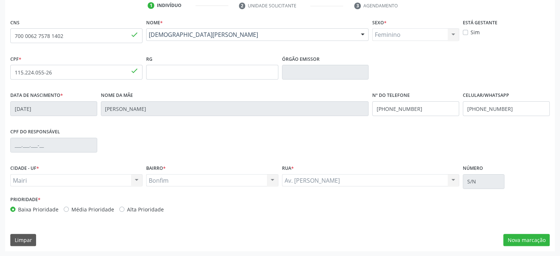
click at [127, 207] on label "Alta Prioridade" at bounding box center [145, 210] width 37 height 8
click at [125, 207] on input "Alta Prioridade" at bounding box center [121, 209] width 5 height 7
radio input "true"
click at [525, 238] on button "Nova marcação" at bounding box center [527, 240] width 46 height 13
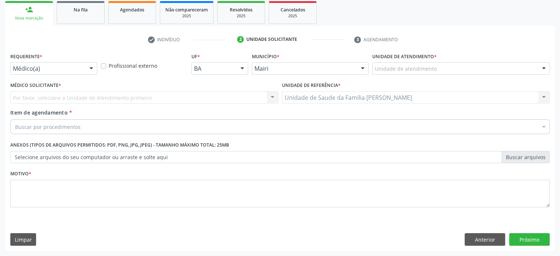
scroll to position [109, 0]
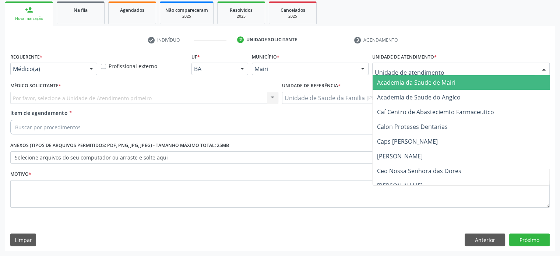
click at [447, 70] on div at bounding box center [461, 69] width 178 height 13
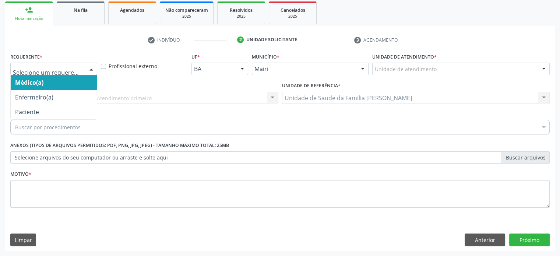
click at [88, 67] on div at bounding box center [91, 69] width 11 height 13
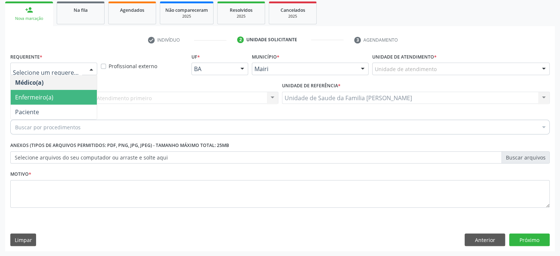
click at [75, 97] on span "Enfermeiro(a)" at bounding box center [54, 97] width 86 height 15
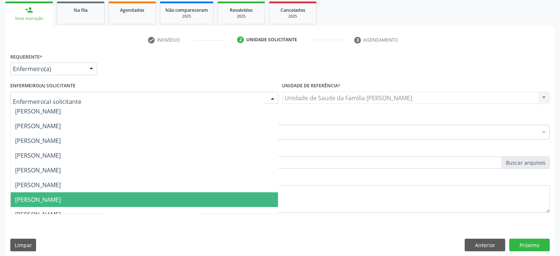
click at [61, 196] on span "Jordenia Rios Barbosa Reis" at bounding box center [38, 200] width 46 height 8
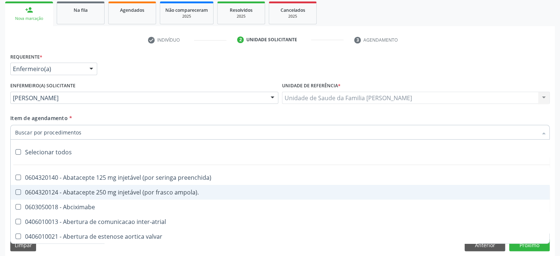
paste input "202030776"
type input "202030776"
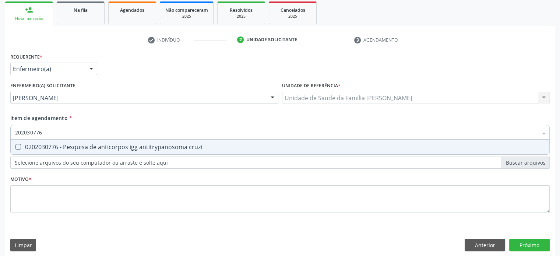
click at [74, 147] on div "0202030776 - Pesquisa de anticorpos igg antitrypanosoma cruzi" at bounding box center [280, 147] width 530 height 6
checkbox cruzi "true"
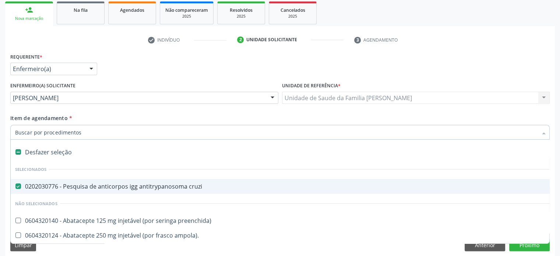
paste input "202030881"
type input "202030881"
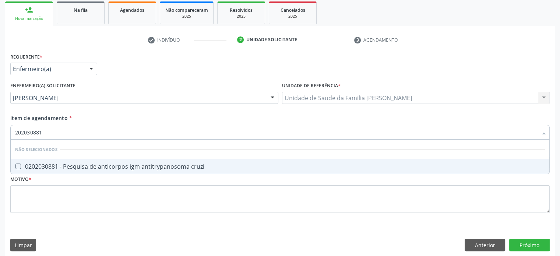
click at [75, 167] on div "0202030881 - Pesquisa de anticorpos igm antitrypanosoma cruzi" at bounding box center [280, 167] width 530 height 6
checkbox cruzi "true"
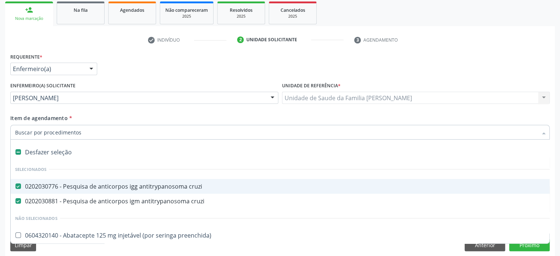
paste input "0202030300"
type input "0202030300"
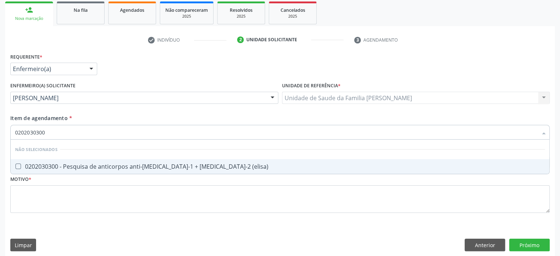
click at [77, 167] on div "0202030300 - Pesquisa de anticorpos anti-[MEDICAL_DATA]-1 + [MEDICAL_DATA]-2 (e…" at bounding box center [280, 167] width 530 height 6
checkbox \(elisa\) "true"
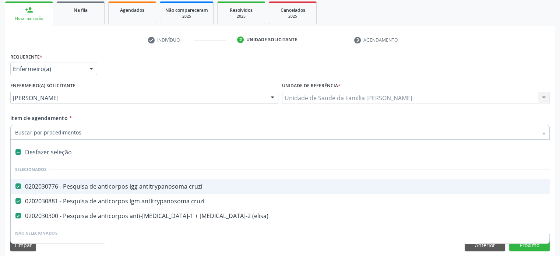
paste input "0202030814"
type input "0202030814"
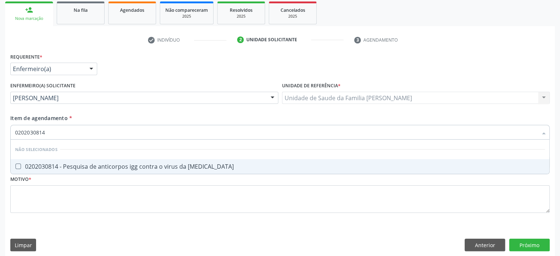
click at [121, 167] on div "0202030814 - Pesquisa de anticorpos igg contra o virus da [MEDICAL_DATA]" at bounding box center [280, 167] width 530 height 6
checkbox rubeola "true"
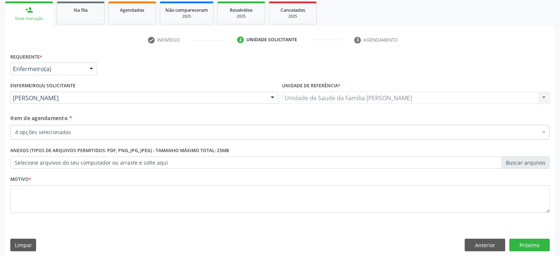
click at [106, 137] on div "4 opções selecionadas" at bounding box center [280, 132] width 540 height 15
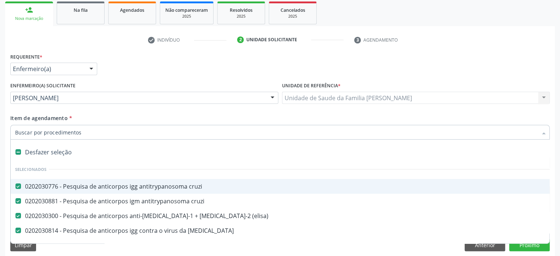
paste input "0202030920"
type input "0202030920"
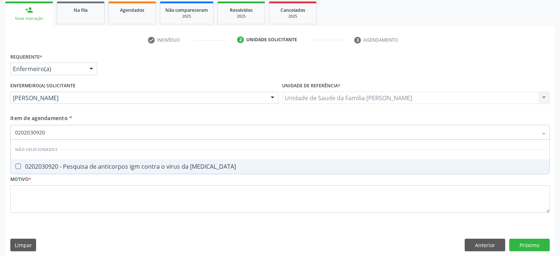
click at [104, 168] on div "0202030920 - Pesquisa de anticorpos igm contra o virus da [MEDICAL_DATA]" at bounding box center [280, 167] width 530 height 6
checkbox rubeola "true"
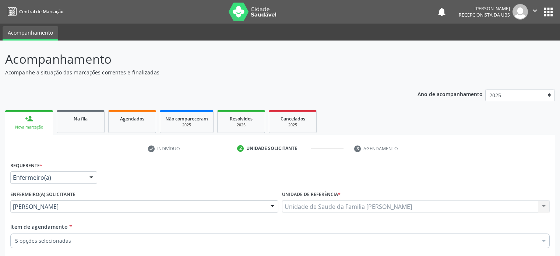
scroll to position [109, 0]
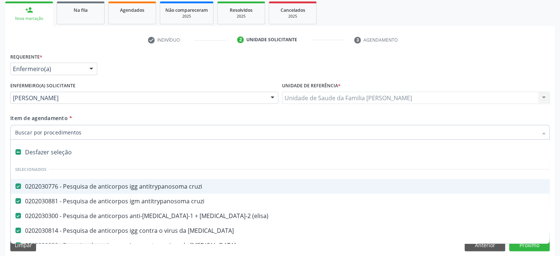
paste input "0202030970"
type input "0202030970"
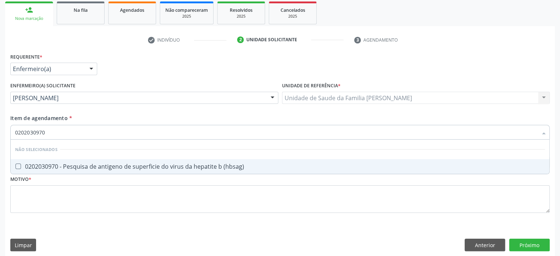
click at [134, 171] on span "0202030970 - Pesquisa de antigeno de superficie do virus da hepatite b (hbsag)" at bounding box center [280, 166] width 539 height 15
checkbox \(hbsag\) "true"
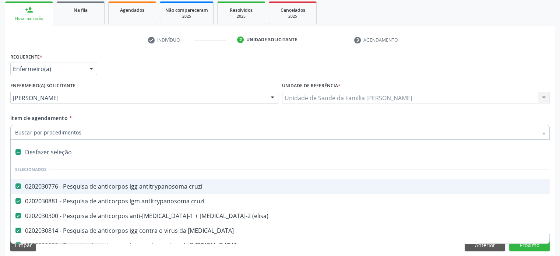
paste input "0202030679"
type input "0202030679"
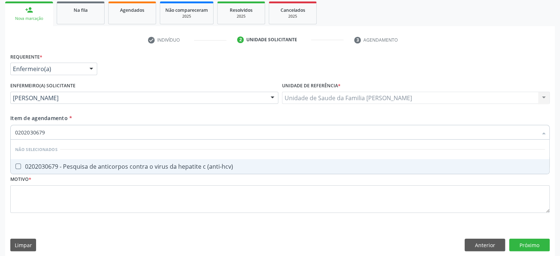
click at [93, 164] on div "0202030679 - Pesquisa de anticorpos contra o virus da hepatite c (anti-hcv)" at bounding box center [280, 167] width 530 height 6
checkbox \(anti-hcv\) "true"
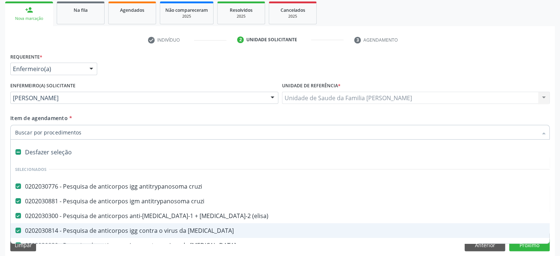
paste input "0202030741"
type input "0202030741"
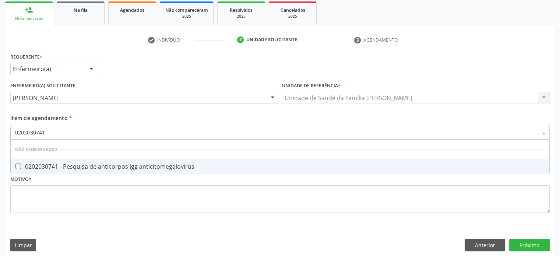
click at [169, 167] on div "0202030741 - Pesquisa de anticorpos igg anticitomegalovirus" at bounding box center [280, 167] width 530 height 6
checkbox anticitomegalovirus "true"
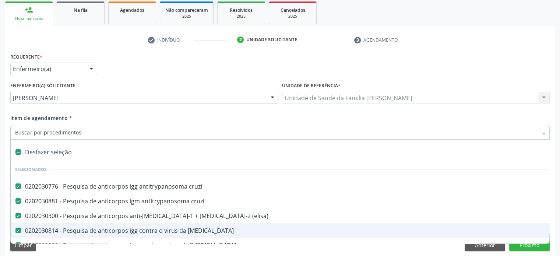
paste input "0202030857"
type input "0202030857"
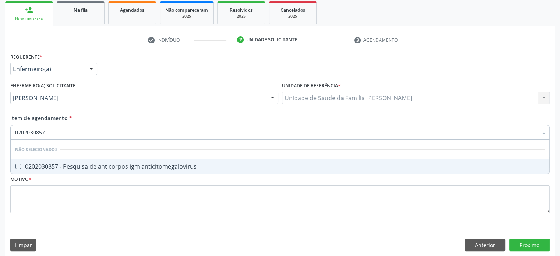
click at [107, 168] on div "0202030857 - Pesquisa de anticorpos igm anticitomegalovirus" at bounding box center [280, 167] width 530 height 6
checkbox anticitomegalovirus "true"
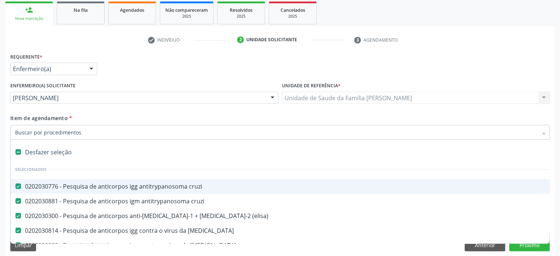
paste input "0202030318"
type input "0202030318"
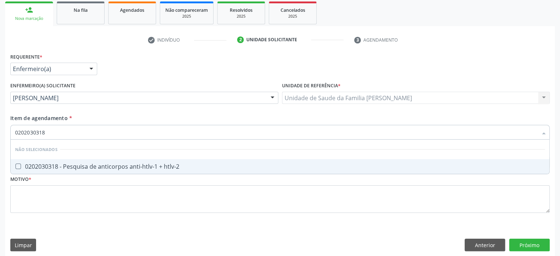
click at [96, 165] on div "0202030318 - Pesquisa de anticorpos anti-htlv-1 + htlv-2" at bounding box center [280, 167] width 530 height 6
checkbox htlv-2 "true"
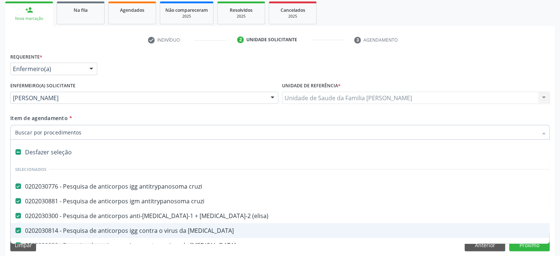
paste input "0202030768"
type input "0202030768"
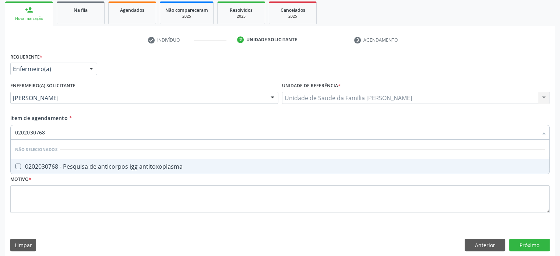
click at [148, 165] on div "0202030768 - Pesquisa de anticorpos igg antitoxoplasma" at bounding box center [280, 167] width 530 height 6
checkbox antitoxoplasma "true"
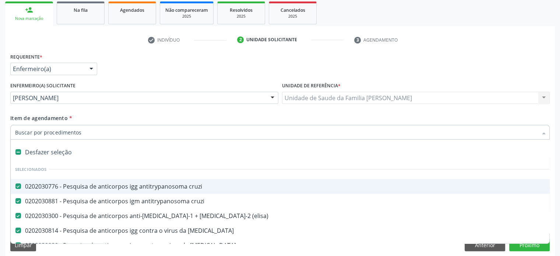
paste input "0202030873"
type input "0202030873"
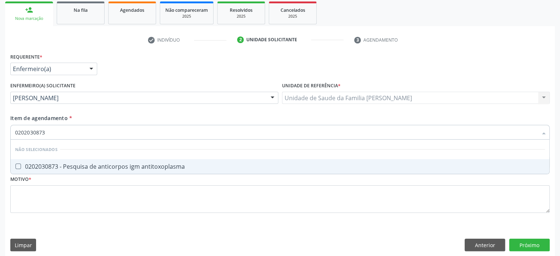
click at [138, 167] on div "0202030873 - Pesquisa de anticorpos igm antitoxoplasma" at bounding box center [280, 167] width 530 height 6
checkbox antitoxoplasma "true"
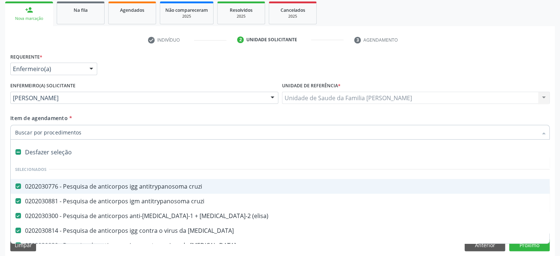
paste input "0202060250"
type input "0202060250"
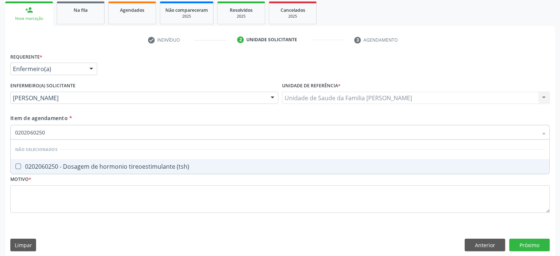
click at [121, 167] on div "0202060250 - Dosagem de hormonio tireoestimulante (tsh)" at bounding box center [280, 167] width 530 height 6
checkbox \(tsh\) "true"
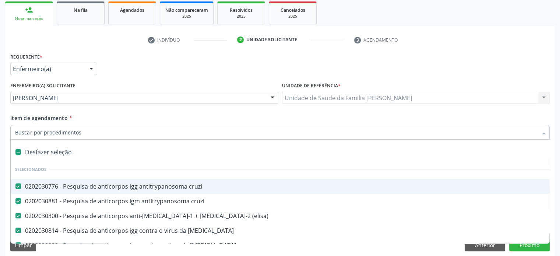
paste input "0202060390"
type input "0202060390"
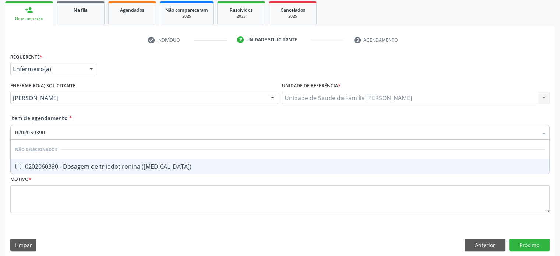
click at [106, 166] on div "0202060390 - Dosagem de triiodotironina ([MEDICAL_DATA])" at bounding box center [280, 167] width 530 height 6
checkbox \(t3\) "true"
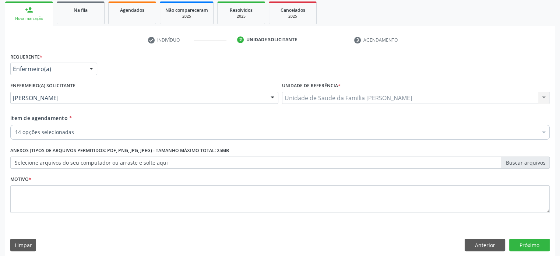
click at [95, 127] on div "14 opções selecionadas" at bounding box center [280, 132] width 540 height 15
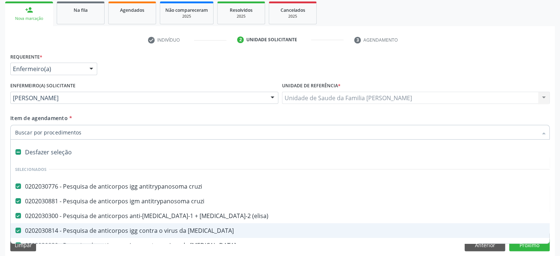
paste input "0202060373"
type input "0202060373"
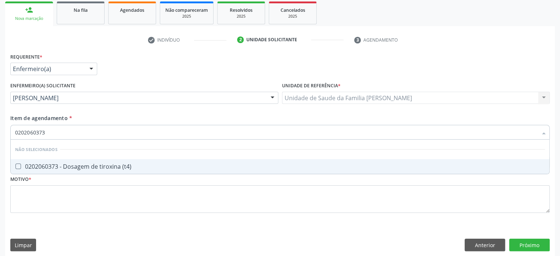
click at [101, 169] on div "0202060373 - Dosagem de tiroxina (t4)" at bounding box center [280, 167] width 530 height 6
checkbox \(t4\) "true"
drag, startPoint x: 57, startPoint y: 132, endPoint x: 12, endPoint y: 131, distance: 45.3
click at [12, 131] on div "0202060373" at bounding box center [280, 132] width 540 height 15
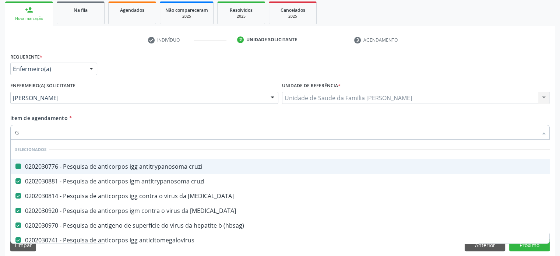
type input "GL"
checkbox cruzi "false"
checkbox rubeola "false"
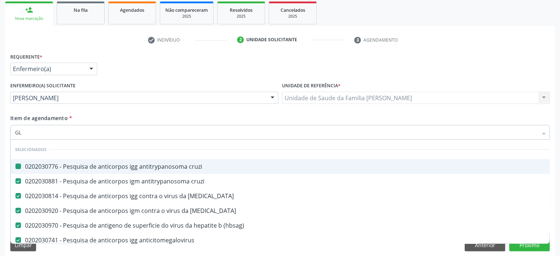
checkbox \(hbsag\) "false"
checkbox anticitomegalovirus "false"
checkbox antitoxoplasma "false"
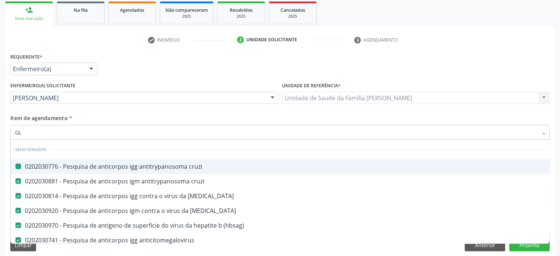
checkbox \(tsh\) "false"
checkbox \(t3\) "false"
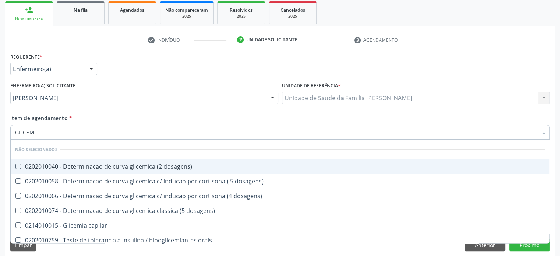
type input "GLICEMIA"
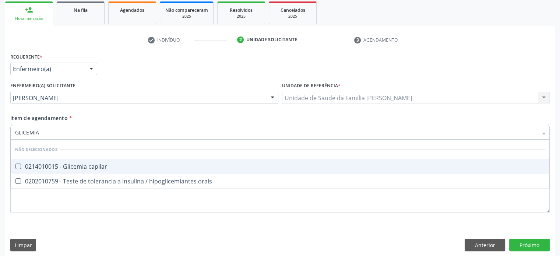
click at [68, 167] on div "0214010015 - Glicemia capilar" at bounding box center [280, 167] width 530 height 6
checkbox capilar "true"
drag, startPoint x: 71, startPoint y: 133, endPoint x: 10, endPoint y: 130, distance: 61.2
click at [10, 130] on div "Item de agendamento * GLICEMIA Desfazer seleção Não selecionados 0214010015 - G…" at bounding box center [279, 128] width 543 height 28
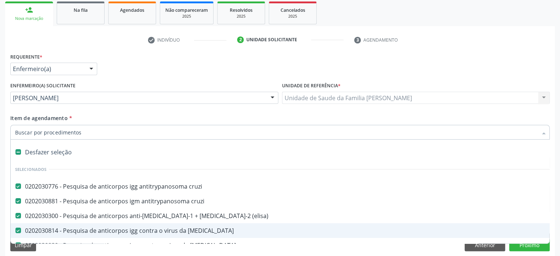
paste input "0202031110"
type input "0202031110"
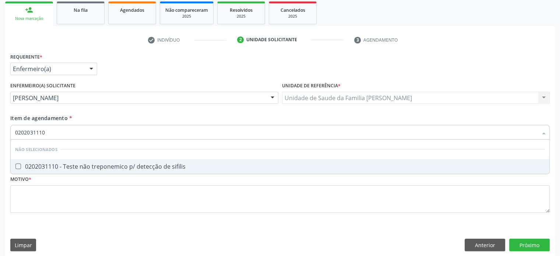
click at [88, 168] on div "0202031110 - Teste não treponemico p/ detecção de sifilis" at bounding box center [280, 167] width 530 height 6
checkbox sifilis "true"
drag, startPoint x: 67, startPoint y: 133, endPoint x: 12, endPoint y: 130, distance: 55.4
click at [12, 130] on div "0202031110" at bounding box center [280, 132] width 540 height 15
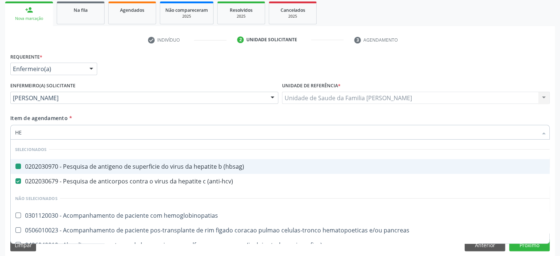
type input "HEM"
checkbox \(hbsag\) "false"
checkbox \(anti-hcv\) "false"
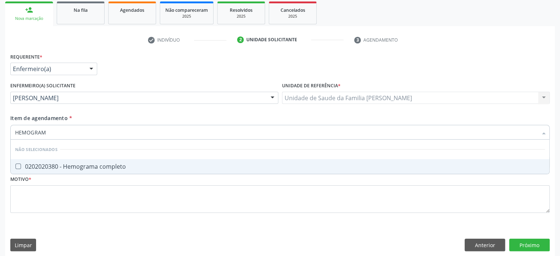
type input "HEMOGRAMA"
click at [43, 167] on div "0202020380 - Hemograma completo" at bounding box center [280, 167] width 530 height 6
checkbox completo "true"
drag, startPoint x: 71, startPoint y: 132, endPoint x: 11, endPoint y: 132, distance: 60.1
click at [11, 132] on div "HEMOGRAMA" at bounding box center [280, 132] width 540 height 15
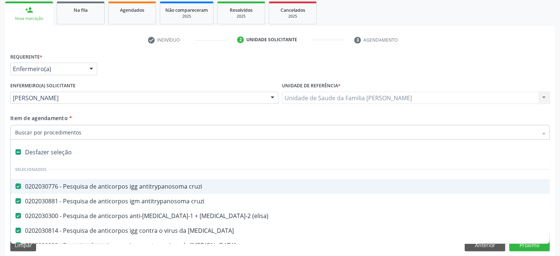
paste input "0202050017"
type input "0202050017"
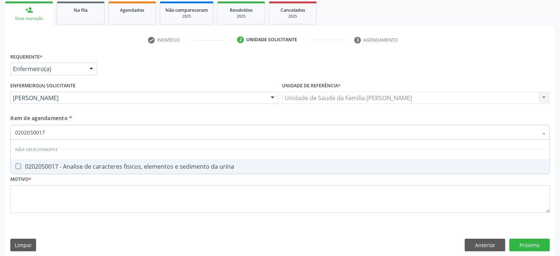
click at [106, 164] on div "0202050017 - Analise de caracteres fisicos, elementos e sedimento da urina" at bounding box center [280, 167] width 530 height 6
checkbox urina "true"
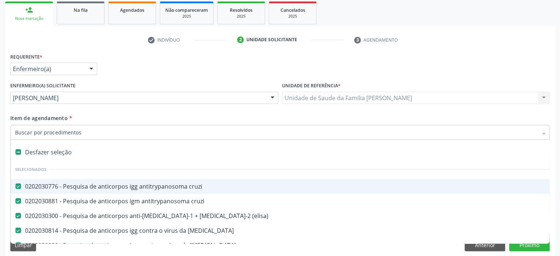
paste input "0202120082"
type input "0202120082"
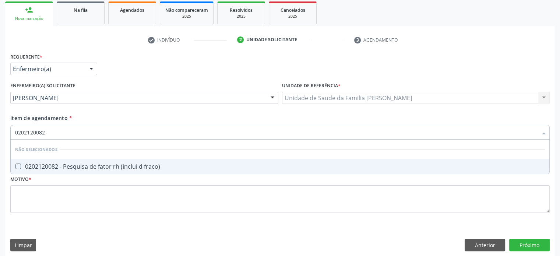
click at [97, 164] on div "0202120082 - Pesquisa de fator rh (inclui d fraco)" at bounding box center [280, 167] width 530 height 6
checkbox fraco\) "true"
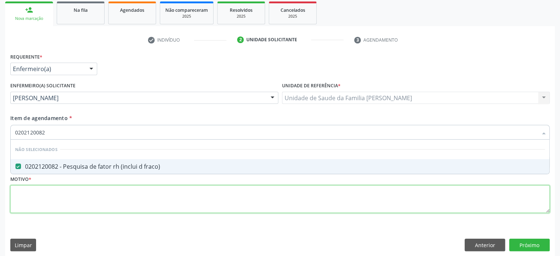
click at [56, 195] on div "Requerente * Enfermeiro(a) Médico(a) Enfermeiro(a) Paciente Nenhum resultado en…" at bounding box center [280, 137] width 540 height 172
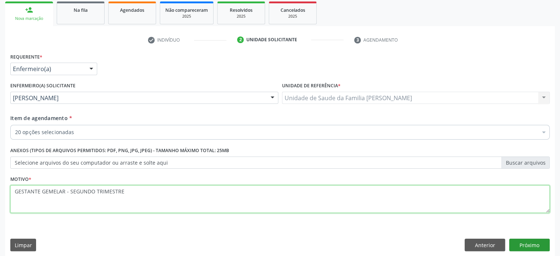
type textarea "GESTANTE GEMELAR - SEGUNDO TRIMESTRE"
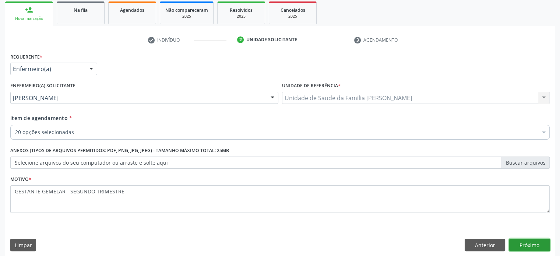
click at [538, 246] on button "Próximo" at bounding box center [530, 245] width 41 height 13
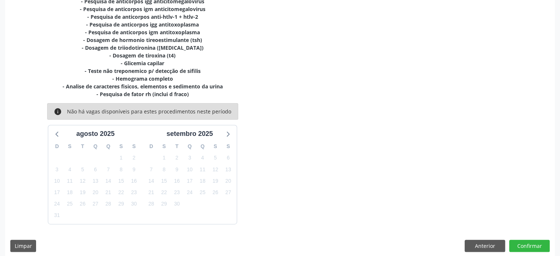
scroll to position [233, 0]
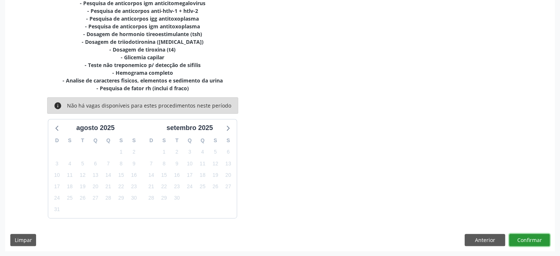
click at [537, 238] on button "Confirmar" at bounding box center [530, 240] width 41 height 13
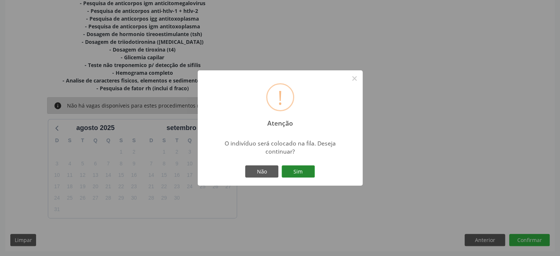
click at [310, 174] on button "Sim" at bounding box center [298, 171] width 33 height 13
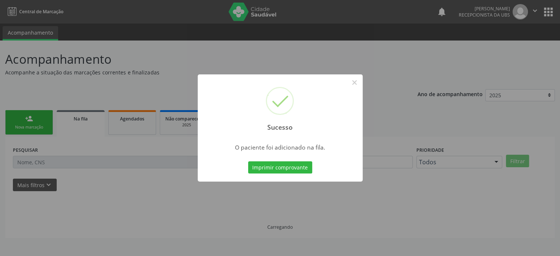
scroll to position [0, 0]
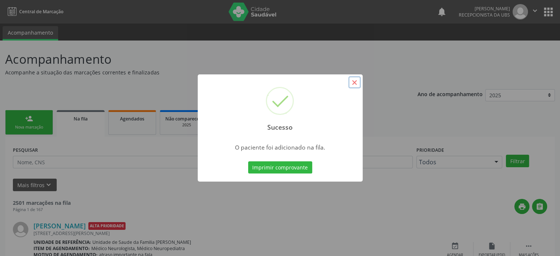
click at [354, 83] on button "×" at bounding box center [355, 82] width 13 height 13
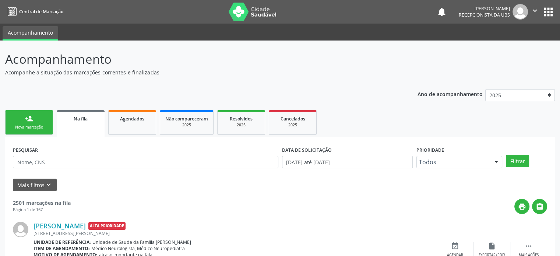
click at [41, 121] on link "person_add Nova marcação" at bounding box center [29, 122] width 48 height 25
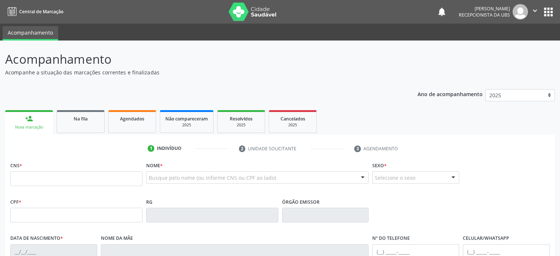
click at [27, 128] on div "Nova marcação" at bounding box center [29, 128] width 38 height 6
click at [23, 175] on input "text" at bounding box center [76, 178] width 132 height 15
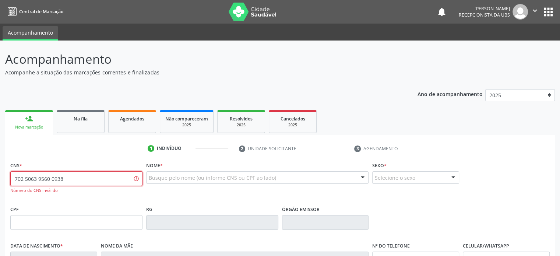
type input "702 5063 9560 0938"
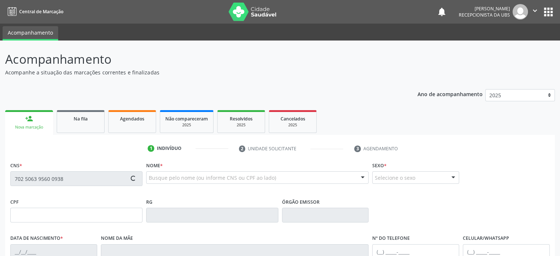
type input "09/05/1988"
type input "Izailda Barreiros da Silva Santos"
type input "(71) 99688-7055"
type input "(74) 99972-6125"
type input "12"
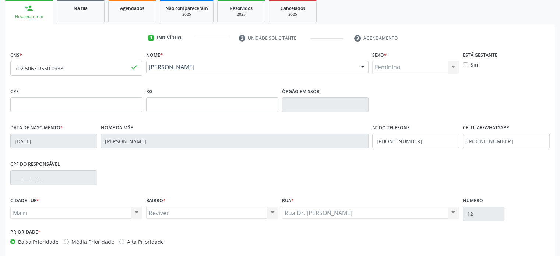
scroll to position [143, 0]
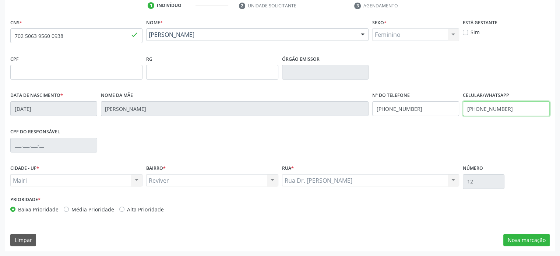
drag, startPoint x: 512, startPoint y: 108, endPoint x: 454, endPoint y: 109, distance: 58.6
click at [454, 109] on div "Data de nascimento * 09/05/1988 Nome da mãe Izailda Barreiros da Silva Santos N…" at bounding box center [279, 108] width 543 height 36
drag, startPoint x: 420, startPoint y: 109, endPoint x: 374, endPoint y: 108, distance: 45.7
click at [374, 108] on input "(71) 99688-7055" at bounding box center [415, 108] width 87 height 15
click at [470, 109] on input "text" at bounding box center [506, 108] width 87 height 15
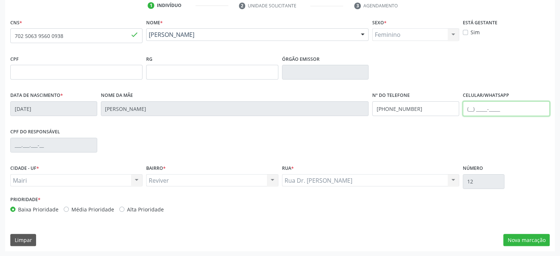
paste input "(71) 99688-7055"
type input "(71) 99688-7055"
click at [529, 240] on button "Nova marcação" at bounding box center [527, 240] width 46 height 13
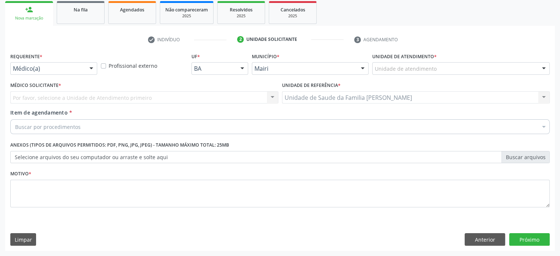
scroll to position [109, 0]
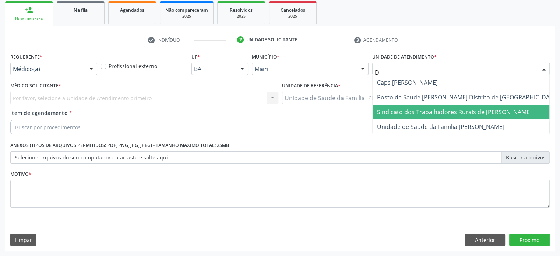
type input "DIL"
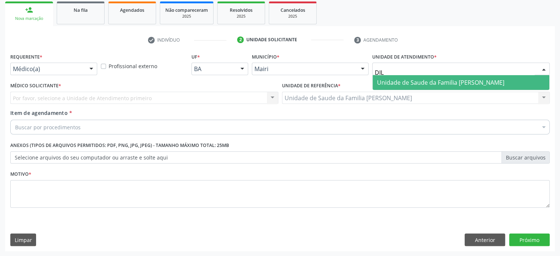
click at [399, 83] on span "Unidade de Saude da Familia [PERSON_NAME]" at bounding box center [440, 82] width 127 height 8
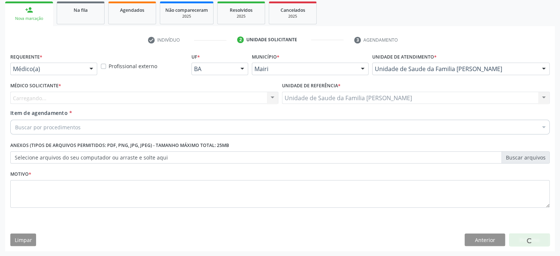
click at [89, 98] on div "Carregando... Nenhum resultado encontrado para: " " Não há nenhuma opção para s…" at bounding box center [144, 98] width 268 height 13
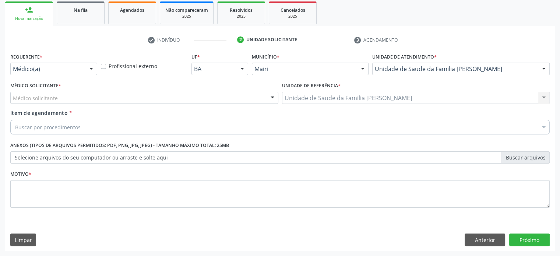
click at [89, 98] on div "Médico solicitante" at bounding box center [144, 98] width 268 height 13
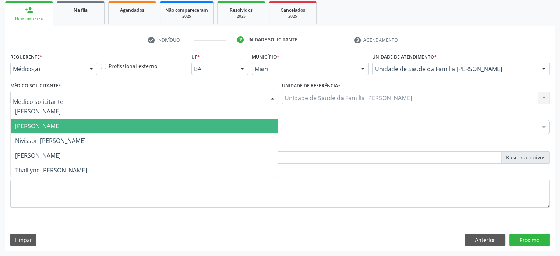
click at [80, 131] on span "[PERSON_NAME]" at bounding box center [144, 126] width 267 height 15
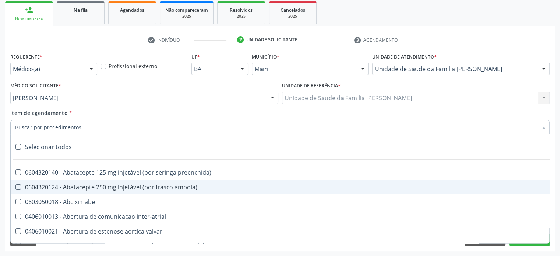
paste input "0205020186"
type input "0205020186"
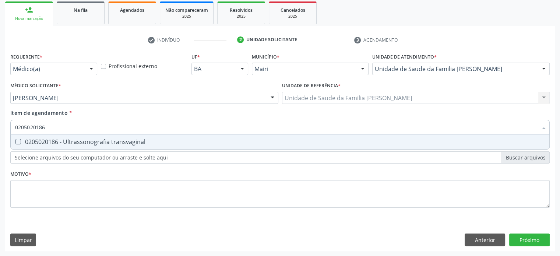
click at [74, 139] on div "0205020186 - Ultrassonografia transvaginal" at bounding box center [280, 142] width 530 height 6
checkbox transvaginal "true"
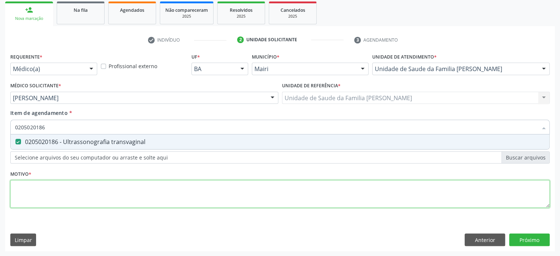
click at [49, 191] on div "Requerente * Médico(a) Médico(a) Enfermeiro(a) Paciente Nenhum resultado encont…" at bounding box center [280, 134] width 540 height 167
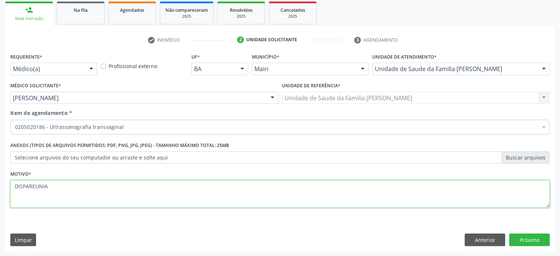
click at [83, 189] on textarea "DISPAREUNIA" at bounding box center [280, 194] width 540 height 28
type textarea "DISPAREUNIA"
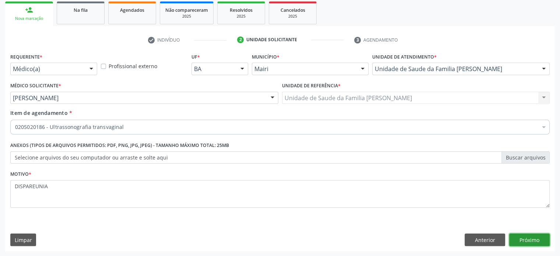
click at [548, 238] on button "Próximo" at bounding box center [530, 240] width 41 height 13
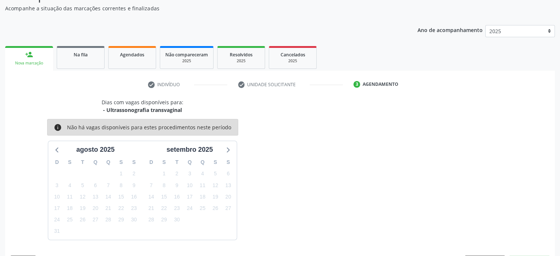
scroll to position [85, 0]
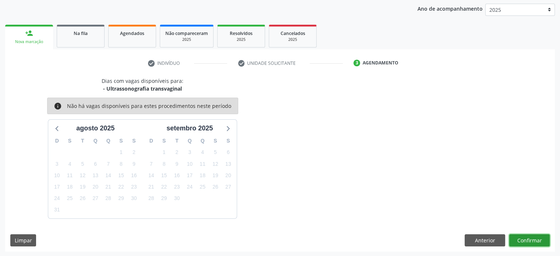
click at [519, 239] on button "Confirmar" at bounding box center [530, 240] width 41 height 13
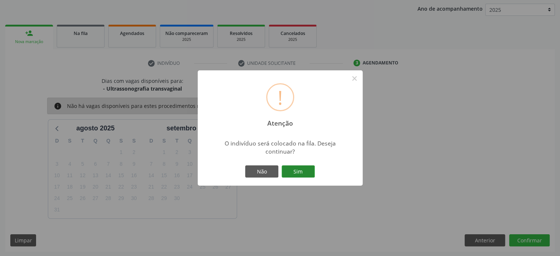
click at [301, 171] on button "Sim" at bounding box center [298, 171] width 33 height 13
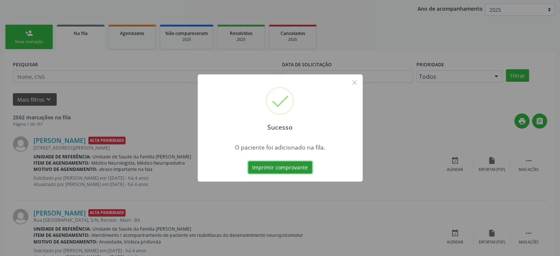
scroll to position [0, 0]
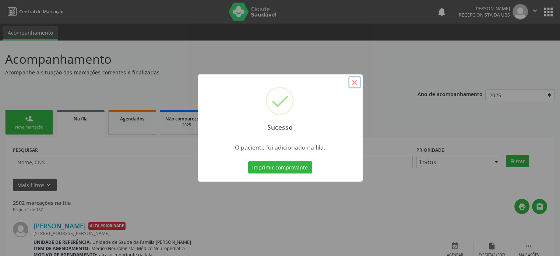
click at [356, 82] on button "×" at bounding box center [355, 82] width 13 height 13
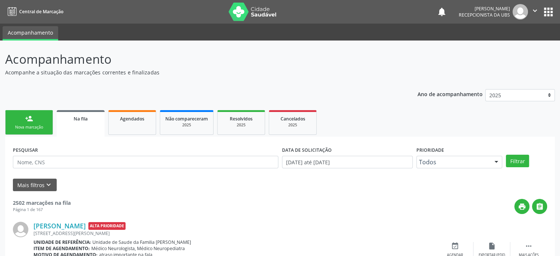
drag, startPoint x: 41, startPoint y: 125, endPoint x: 55, endPoint y: 123, distance: 14.1
click at [41, 125] on div "Nova marcação" at bounding box center [29, 128] width 37 height 6
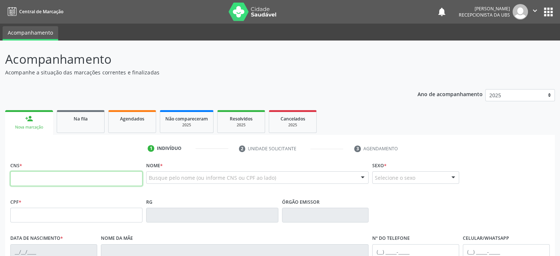
click at [34, 175] on input "text" at bounding box center [76, 178] width 132 height 15
drag, startPoint x: 141, startPoint y: 165, endPoint x: 184, endPoint y: 166, distance: 43.1
click at [184, 166] on div "CNS * Nome * Busque pelo nome (ou informe CNS ou CPF ao lado) Nenhum resultado …" at bounding box center [279, 178] width 543 height 36
click at [176, 162] on div "Nome * Busque pelo nome (ou informe CNS ou CPF ao lado) Nenhum resultado encont…" at bounding box center [257, 174] width 223 height 29
click at [28, 177] on input "text" at bounding box center [76, 178] width 132 height 15
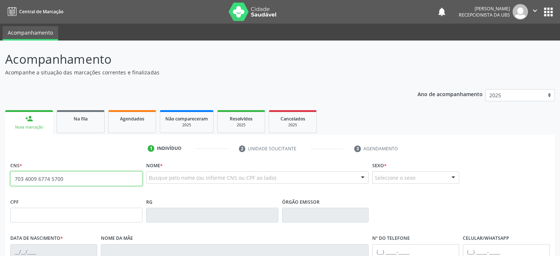
type input "703 4009 6774 5700"
type input "116.262.385-37"
type input "13/06/2013"
type input "Cleidiane Aparecida Santana Rios"
type input "(74) 99936-8684"
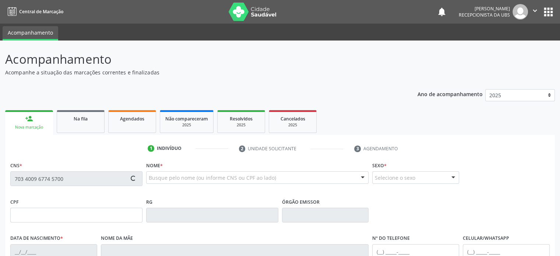
type input "042.138.885-41"
type input "08"
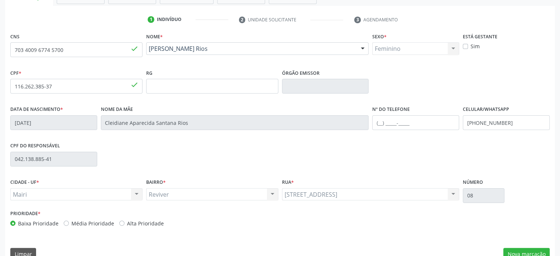
scroll to position [143, 0]
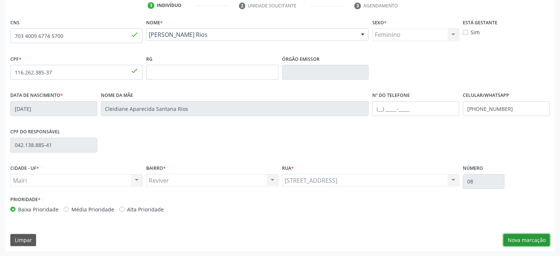
click at [516, 241] on button "Nova marcação" at bounding box center [527, 240] width 46 height 13
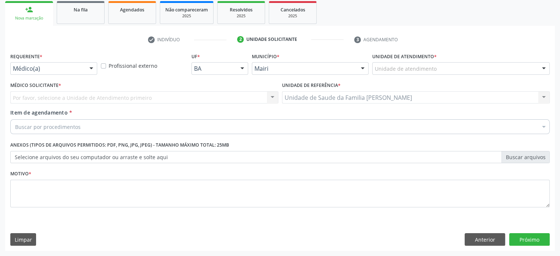
scroll to position [109, 0]
click at [88, 70] on div at bounding box center [91, 69] width 11 height 13
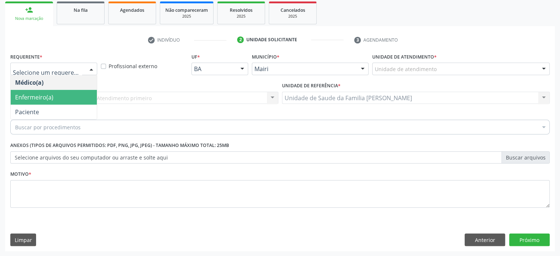
click at [82, 98] on span "Enfermeiro(a)" at bounding box center [54, 97] width 86 height 15
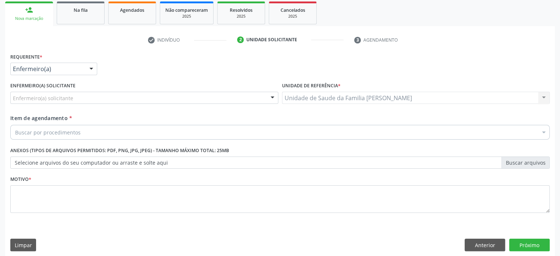
click at [72, 99] on div "Enfermeiro(a) solicitante" at bounding box center [144, 98] width 268 height 13
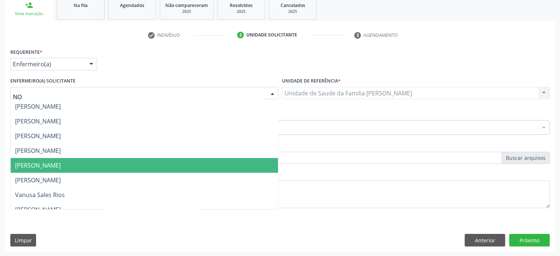
scroll to position [0, 0]
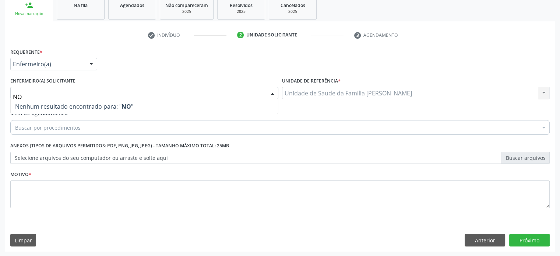
type input "N"
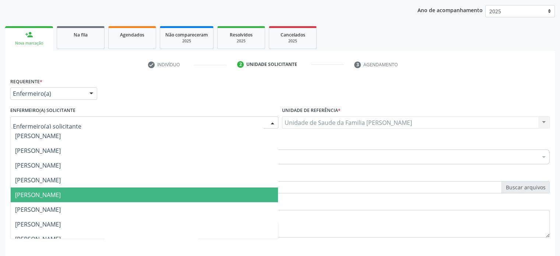
scroll to position [113, 0]
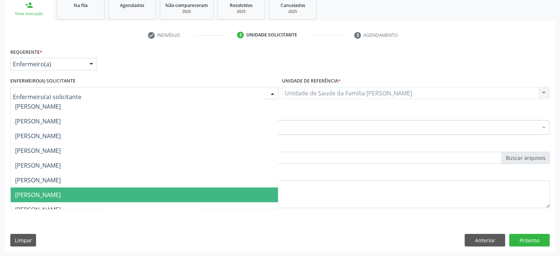
click at [45, 193] on span "Jordenia Rios Barbosa Reis" at bounding box center [38, 195] width 46 height 8
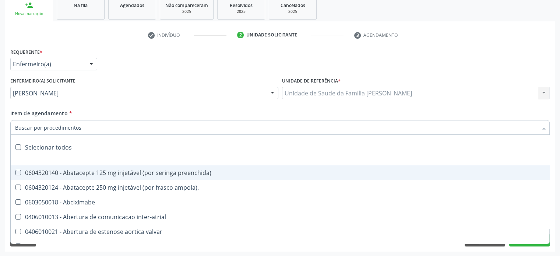
paste input "0202050017"
type input "0202050017"
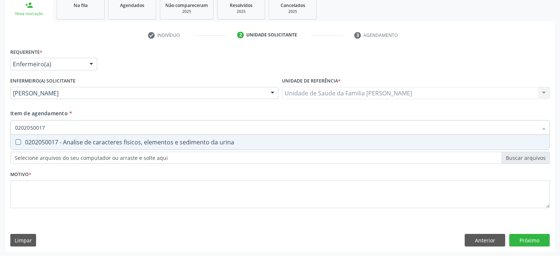
click at [97, 143] on div "0202050017 - Analise de caracteres fisicos, elementos e sedimento da urina" at bounding box center [280, 142] width 530 height 6
checkbox urina "true"
drag, startPoint x: 60, startPoint y: 128, endPoint x: 13, endPoint y: 125, distance: 46.9
click at [13, 125] on div "0202050017" at bounding box center [280, 127] width 540 height 15
type input "U"
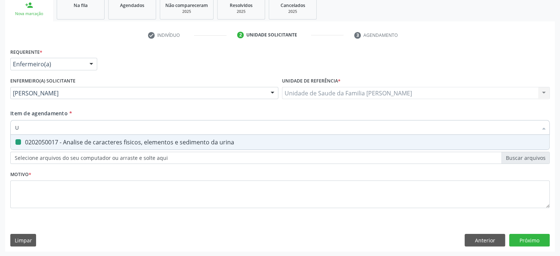
checkbox urina "false"
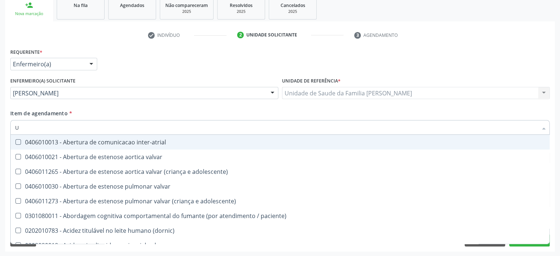
type input "UR"
checkbox fenilcetonuria "true"
checkbox urina "false"
type input "URO"
checkbox urina "false"
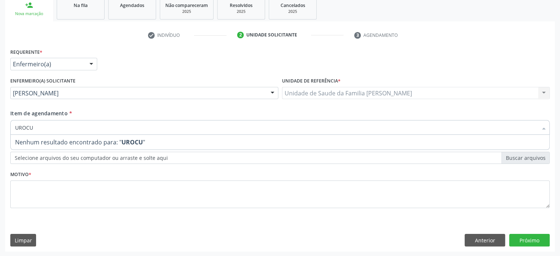
type input "UROC"
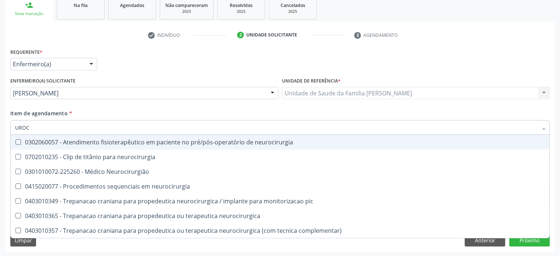
drag, startPoint x: 63, startPoint y: 126, endPoint x: 9, endPoint y: 121, distance: 54.7
click at [9, 121] on div "Item de agendamento * UROC Desfazer seleção 0302060057 - Atendimento fisioterap…" at bounding box center [279, 123] width 543 height 28
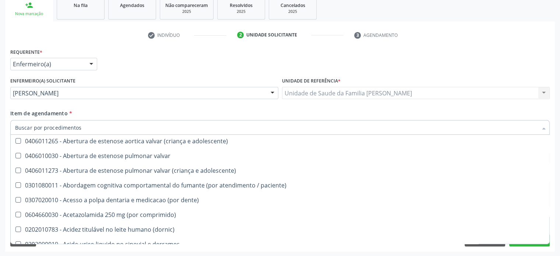
scroll to position [111, 0]
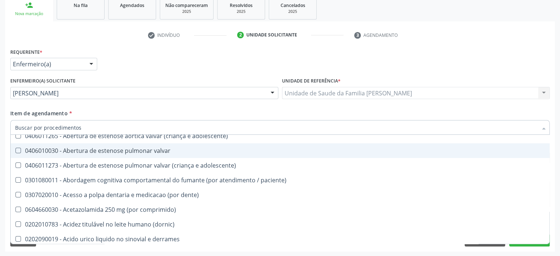
click at [246, 111] on div "Item de agendamento * Desfazer seleção 0604320140 - Abatacepte 125 mg injetável…" at bounding box center [280, 120] width 540 height 23
checkbox ampola\)\ "true"
checkbox urina "false"
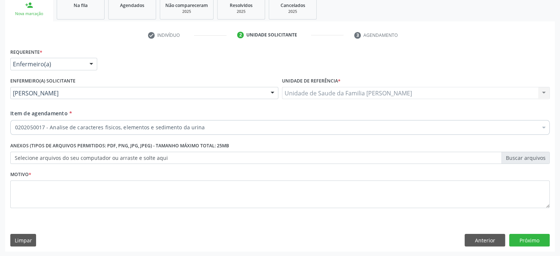
scroll to position [0, 0]
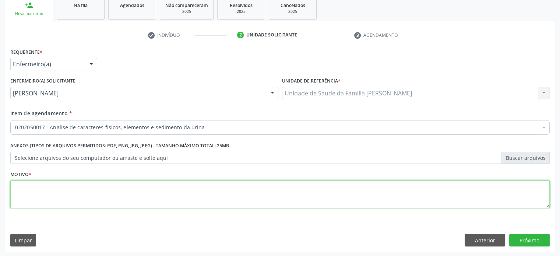
click at [26, 191] on textarea at bounding box center [280, 195] width 540 height 28
type textarea "INFECÇ"
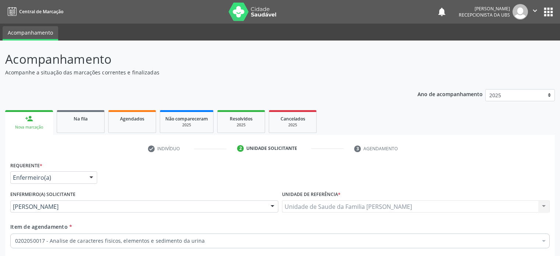
scroll to position [113, 0]
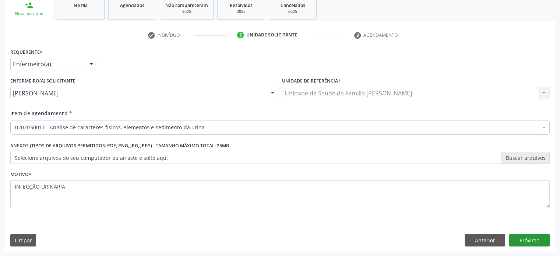
type textarea "INFECÇÃO URINARIA"
click at [530, 238] on button "Próximo" at bounding box center [530, 240] width 41 height 13
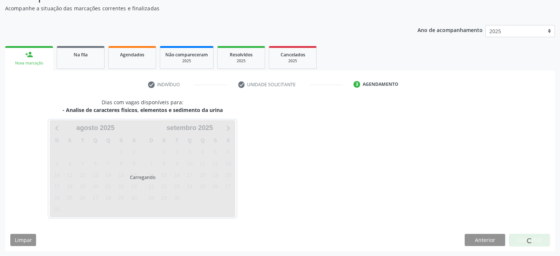
scroll to position [85, 0]
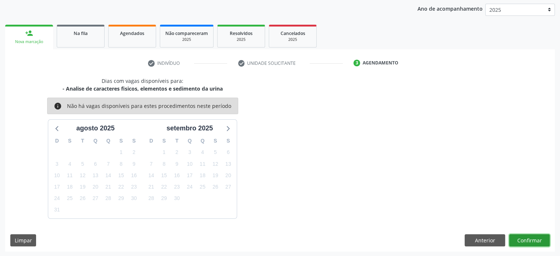
click at [537, 241] on button "Confirmar" at bounding box center [530, 240] width 41 height 13
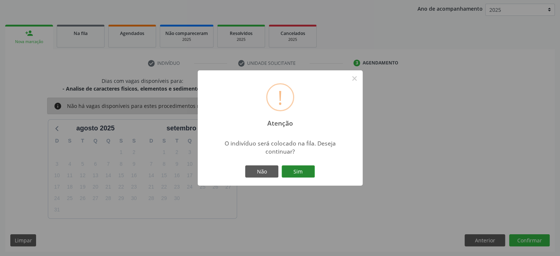
click at [285, 172] on button "Sim" at bounding box center [298, 171] width 33 height 13
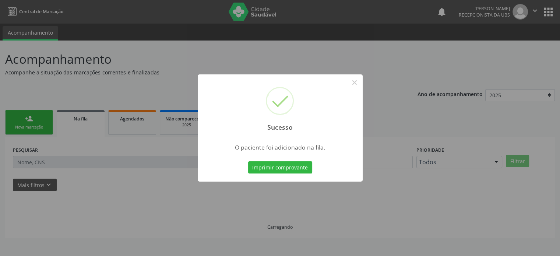
scroll to position [0, 0]
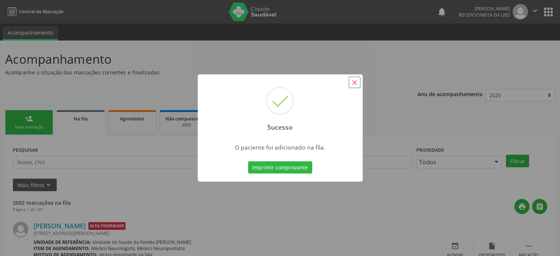
click at [353, 84] on button "×" at bounding box center [355, 82] width 13 height 13
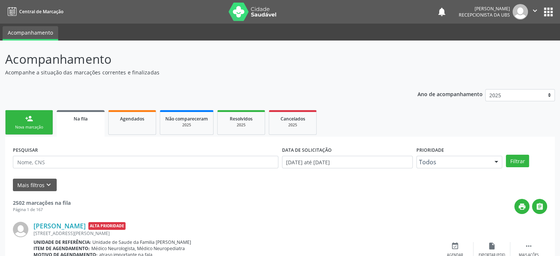
drag, startPoint x: 22, startPoint y: 125, endPoint x: 31, endPoint y: 123, distance: 9.0
click at [22, 125] on div "Nova marcação" at bounding box center [29, 128] width 37 height 6
click at [31, 123] on link "person_add Nova marcação" at bounding box center [29, 122] width 48 height 25
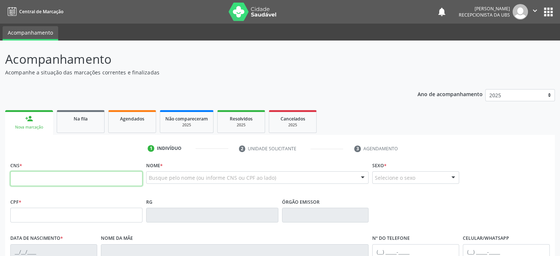
click at [28, 179] on input "text" at bounding box center [76, 178] width 132 height 15
type input "708 4072 5740 0462"
type input "116.262.765-44"
type input "04/03/2009"
type input "Cleidiane Aparecida Santana Rios"
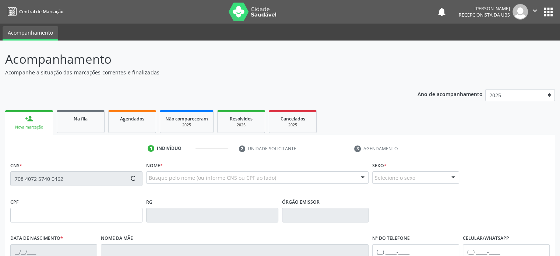
type input "(74) 99936-8684"
type input "042.138.885-41"
type input "08"
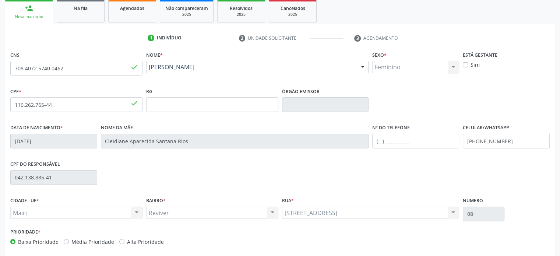
scroll to position [143, 0]
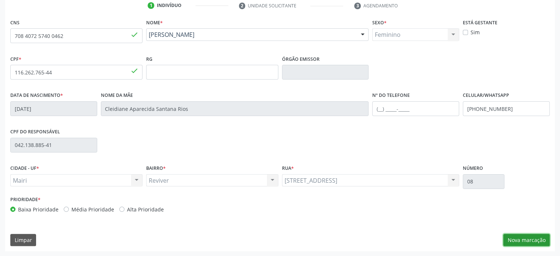
click at [528, 239] on button "Nova marcação" at bounding box center [527, 240] width 46 height 13
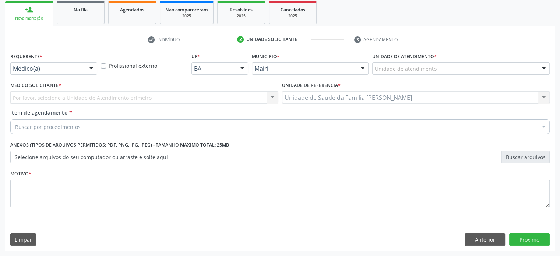
scroll to position [109, 0]
click at [88, 69] on div at bounding box center [91, 69] width 11 height 13
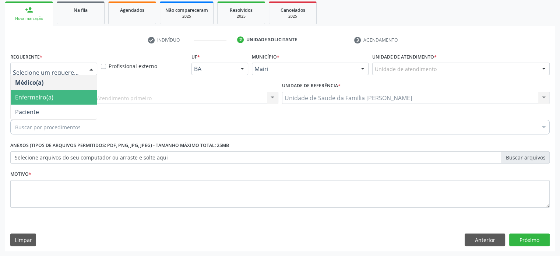
click at [71, 101] on span "Enfermeiro(a)" at bounding box center [54, 97] width 86 height 15
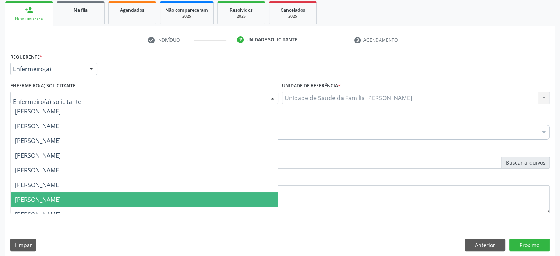
click at [58, 203] on span "Jordenia Rios Barbosa Reis" at bounding box center [38, 200] width 46 height 8
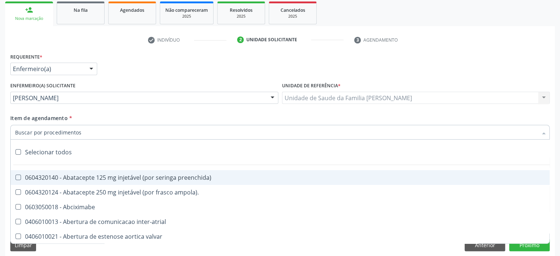
paste input "0202050017"
type input "0202050017"
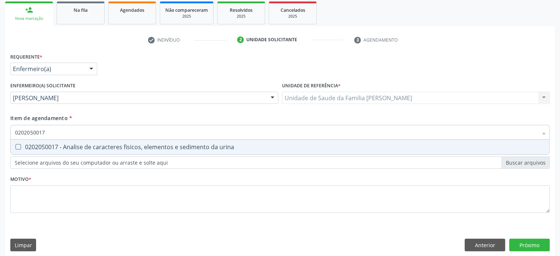
click at [50, 147] on div "0202050017 - Analise de caracteres fisicos, elementos e sedimento da urina" at bounding box center [280, 147] width 530 height 6
checkbox urina "true"
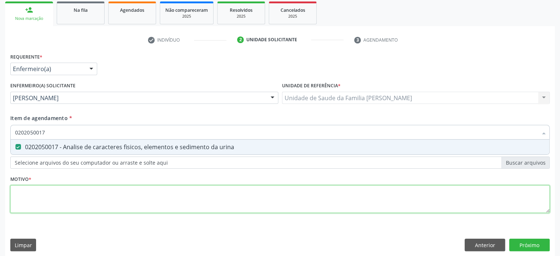
click at [33, 196] on div "Requerente * Enfermeiro(a) Médico(a) Enfermeiro(a) Paciente Nenhum resultado en…" at bounding box center [280, 137] width 540 height 172
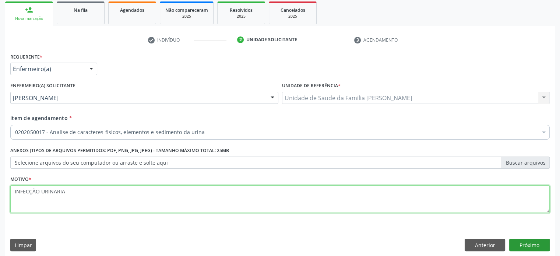
type textarea "INFECÇÃO URINARIA"
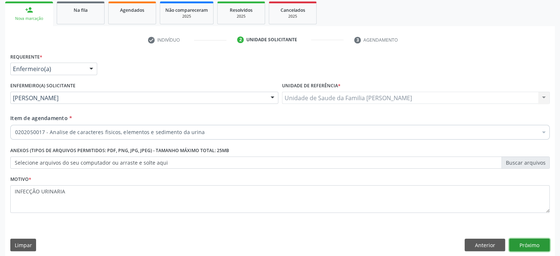
click at [536, 243] on button "Próximo" at bounding box center [530, 245] width 41 height 13
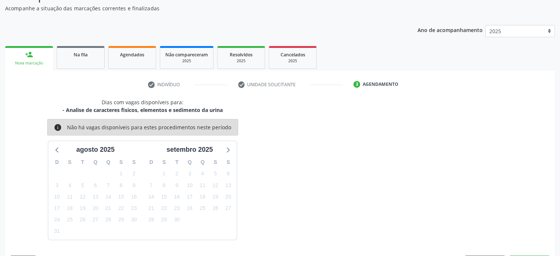
scroll to position [85, 0]
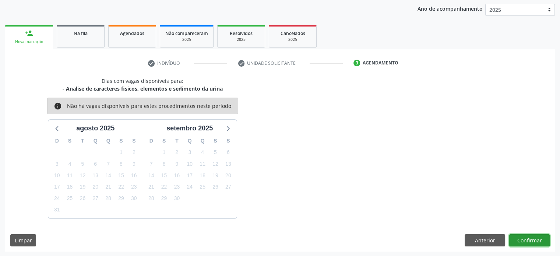
click at [532, 241] on button "Confirmar" at bounding box center [530, 240] width 41 height 13
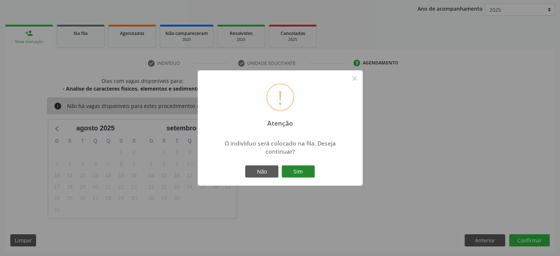
click at [296, 174] on button "Sim" at bounding box center [298, 171] width 33 height 13
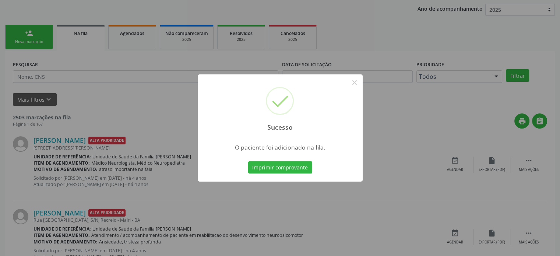
scroll to position [0, 0]
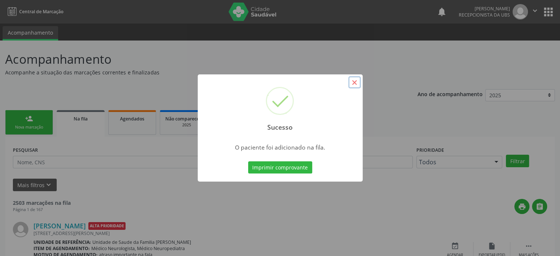
click at [356, 81] on button "×" at bounding box center [355, 82] width 13 height 13
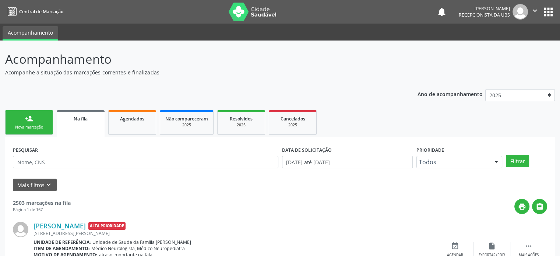
click at [36, 125] on div "Nova marcação" at bounding box center [29, 128] width 37 height 6
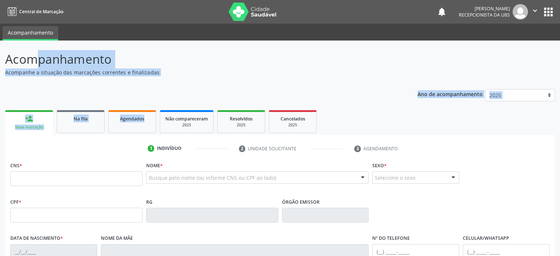
drag, startPoint x: 7, startPoint y: 57, endPoint x: 160, endPoint y: 76, distance: 154.1
click at [160, 76] on div "Acompanhamento Acompanhe a situação das marcações correntes e finalizadas Relat…" at bounding box center [280, 222] width 550 height 344
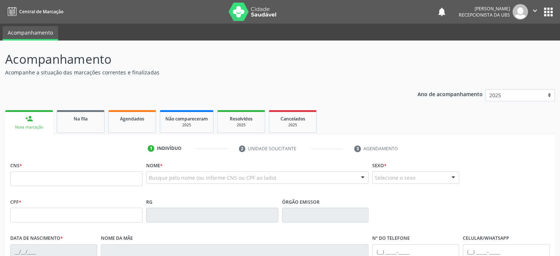
click at [169, 90] on div "Ano de acompanhamento 2025 2024 2023 2022 2021 2020 2019 person_add Nova marcaç…" at bounding box center [280, 239] width 550 height 311
drag, startPoint x: 153, startPoint y: 73, endPoint x: 4, endPoint y: 59, distance: 149.8
click at [4, 59] on div "Acompanhamento Acompanhe a situação das marcações correntes e finalizadas Relat…" at bounding box center [280, 220] width 560 height 359
click at [53, 181] on input "text" at bounding box center [76, 178] width 132 height 15
drag, startPoint x: 408, startPoint y: 147, endPoint x: 143, endPoint y: 150, distance: 265.3
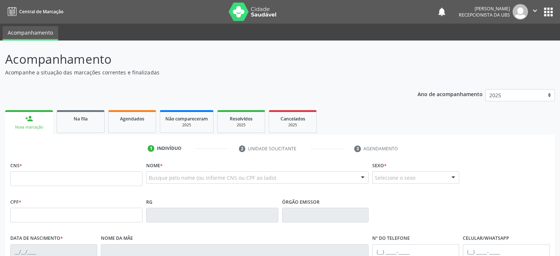
click at [143, 150] on ul "1 Indivíduo 2 Unidade solicitante 3 Agendamento" at bounding box center [280, 149] width 550 height 12
click at [429, 150] on ul "1 Indivíduo 2 Unidade solicitante 3 Agendamento" at bounding box center [280, 149] width 550 height 12
click at [31, 179] on input "text" at bounding box center [76, 178] width 132 height 15
